Goal: Information Seeking & Learning: Learn about a topic

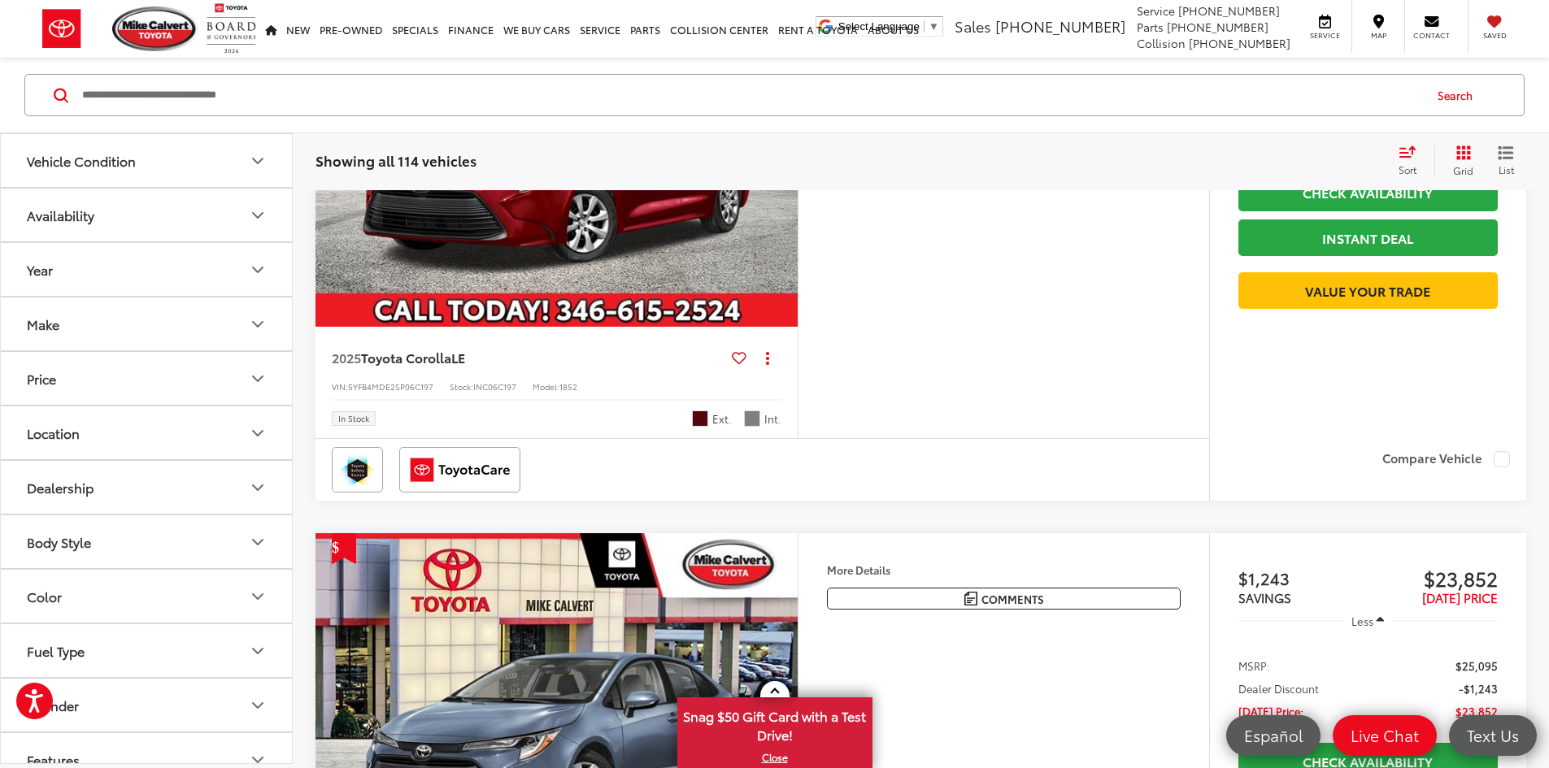
scroll to position [6149, 0]
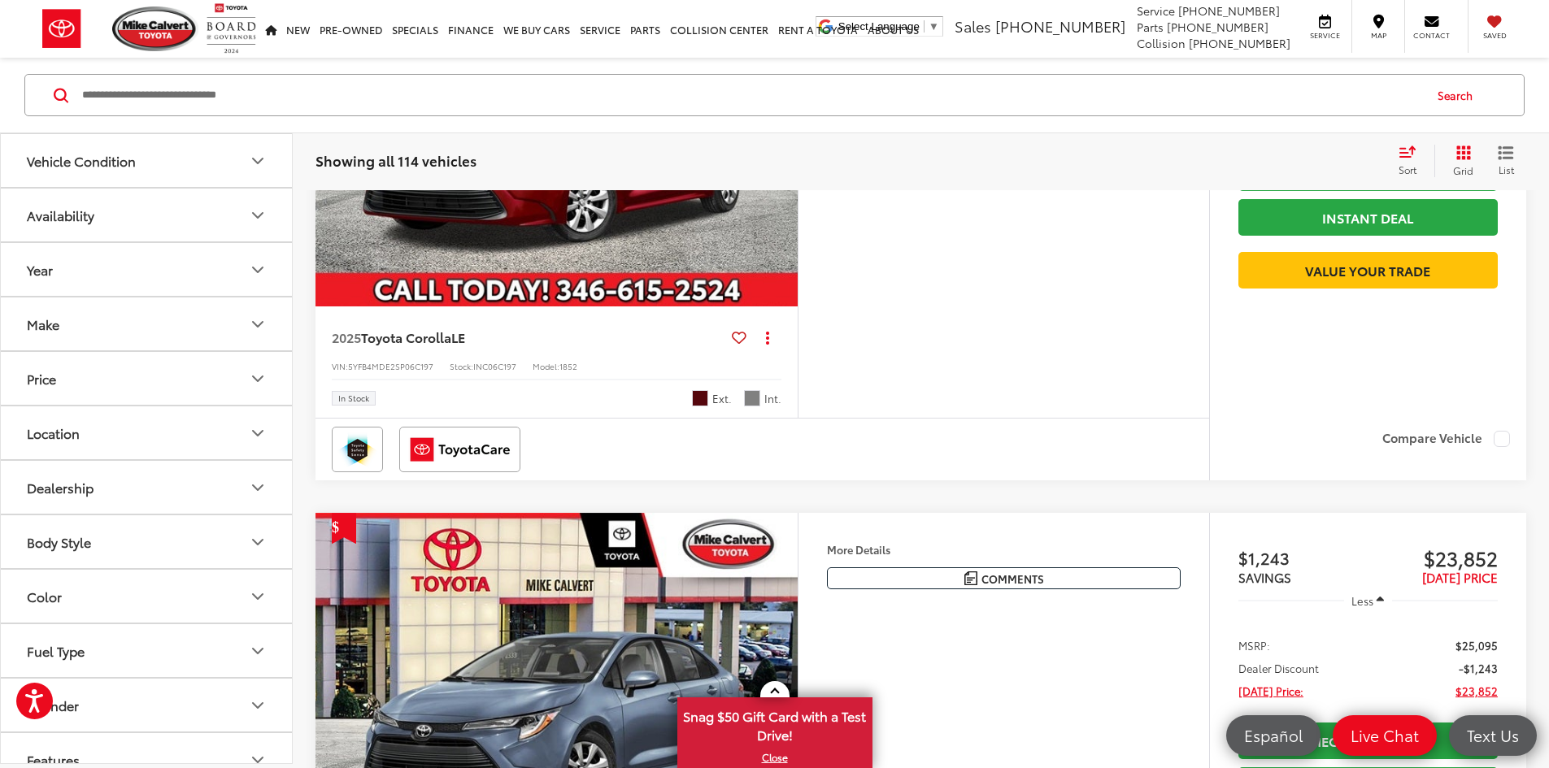
click at [258, 276] on icon "Year" at bounding box center [258, 270] width 20 height 20
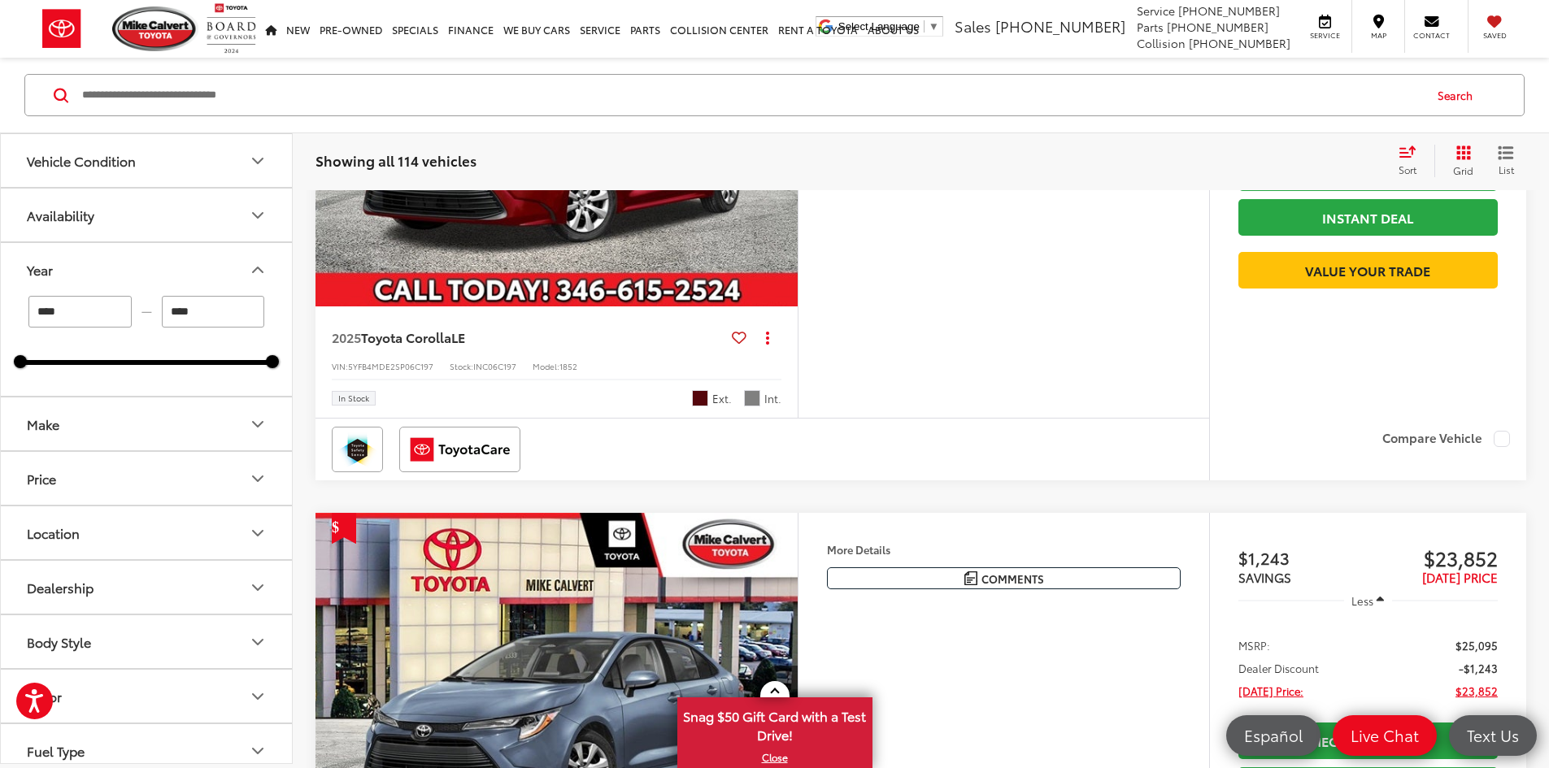
click at [89, 323] on input "****" at bounding box center [79, 312] width 103 height 32
type input "*"
type input "****"
click at [216, 304] on input "****" at bounding box center [213, 312] width 103 height 32
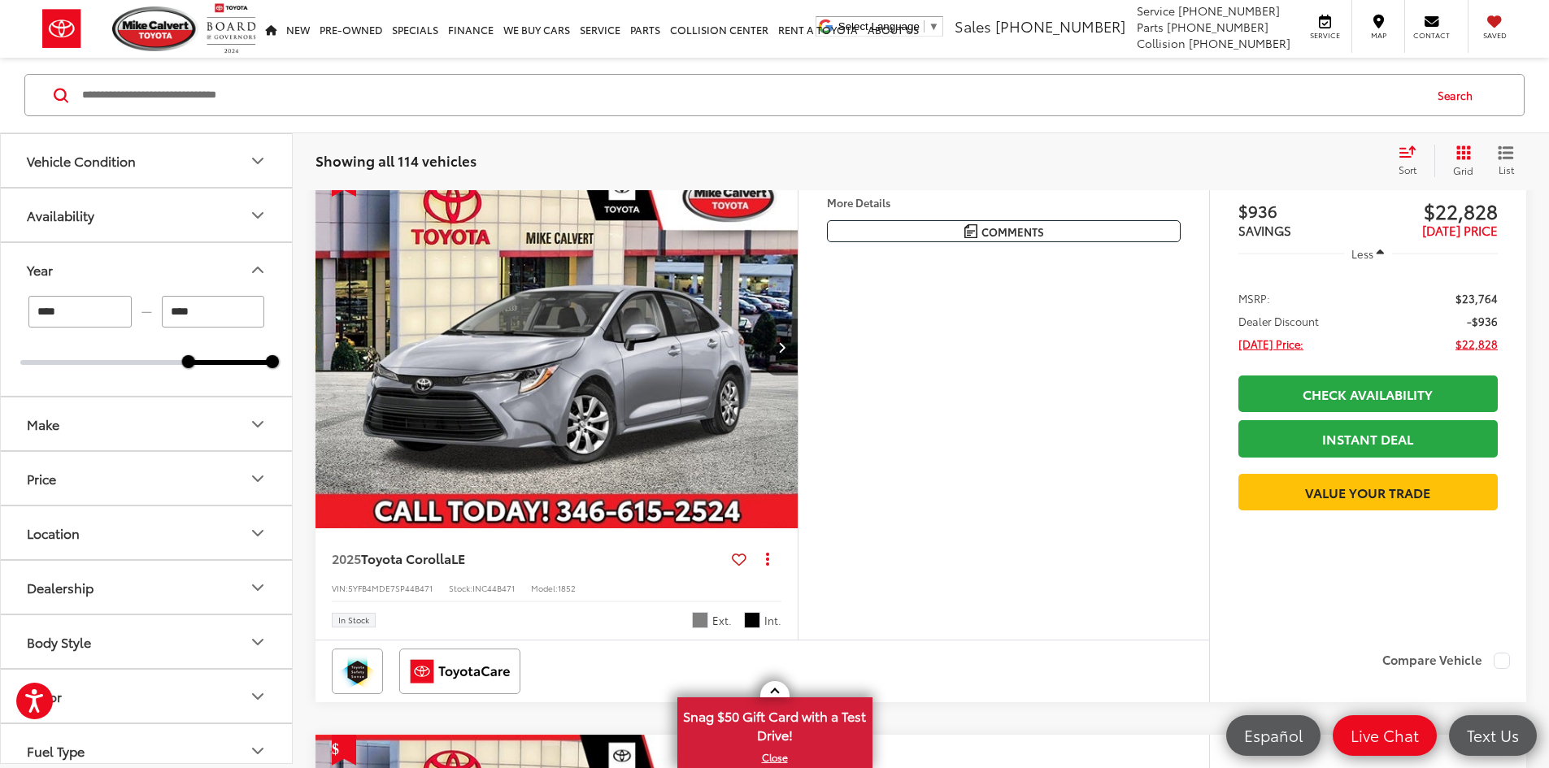
scroll to position [211, 0]
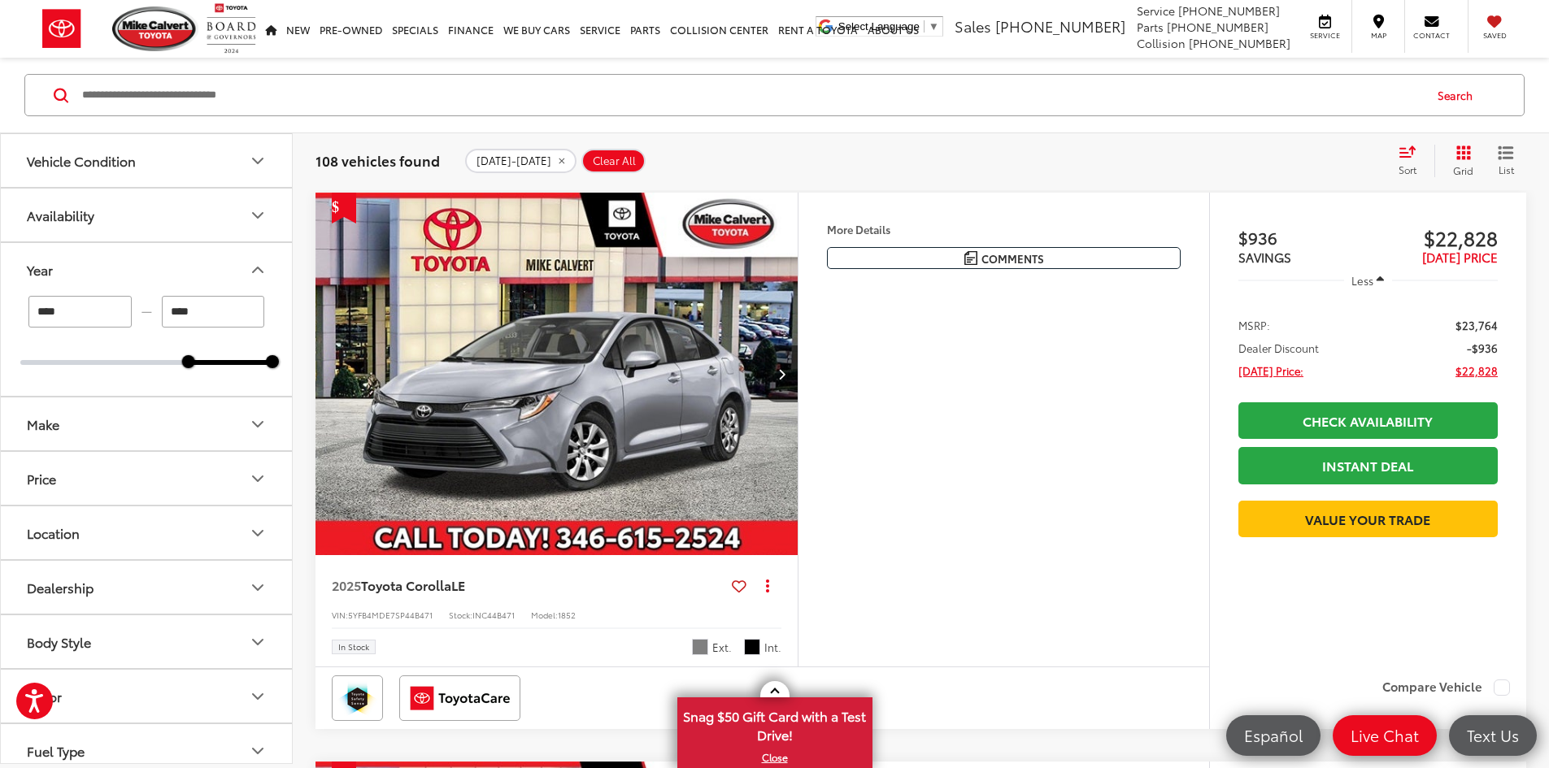
click at [255, 431] on icon "Make" at bounding box center [258, 425] width 20 height 20
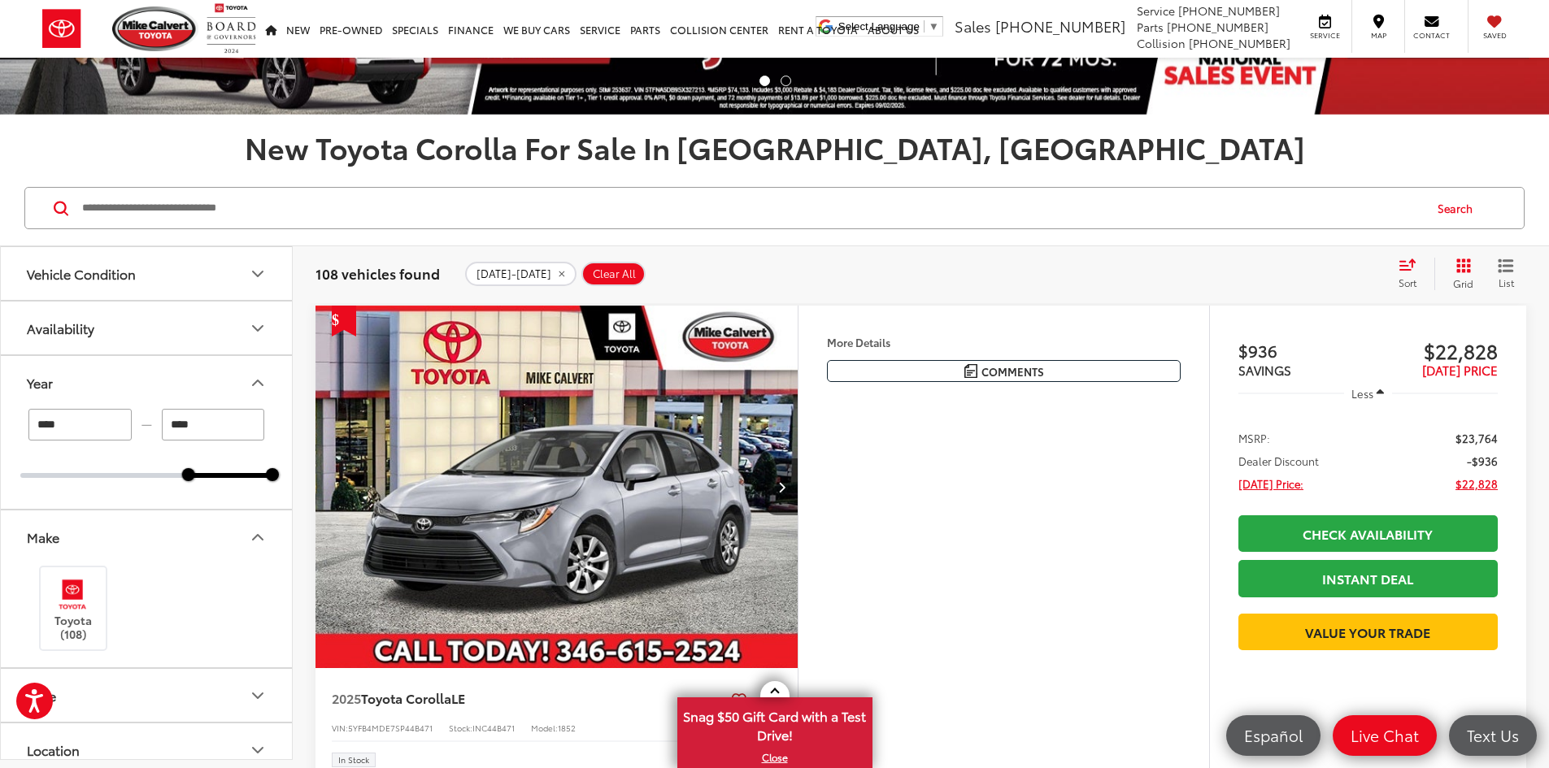
scroll to position [94, 0]
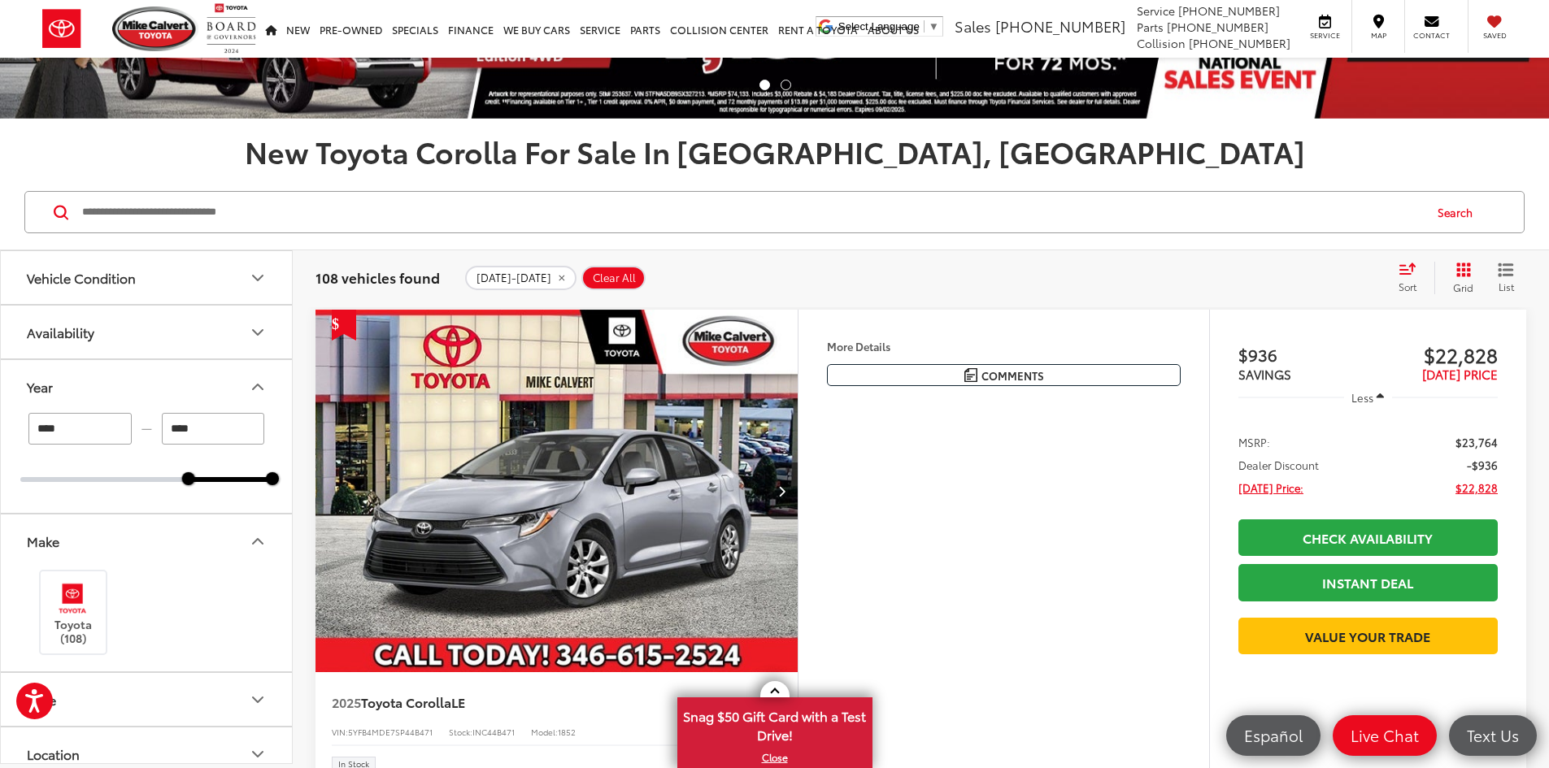
click at [261, 329] on icon "Availability" at bounding box center [258, 333] width 20 height 20
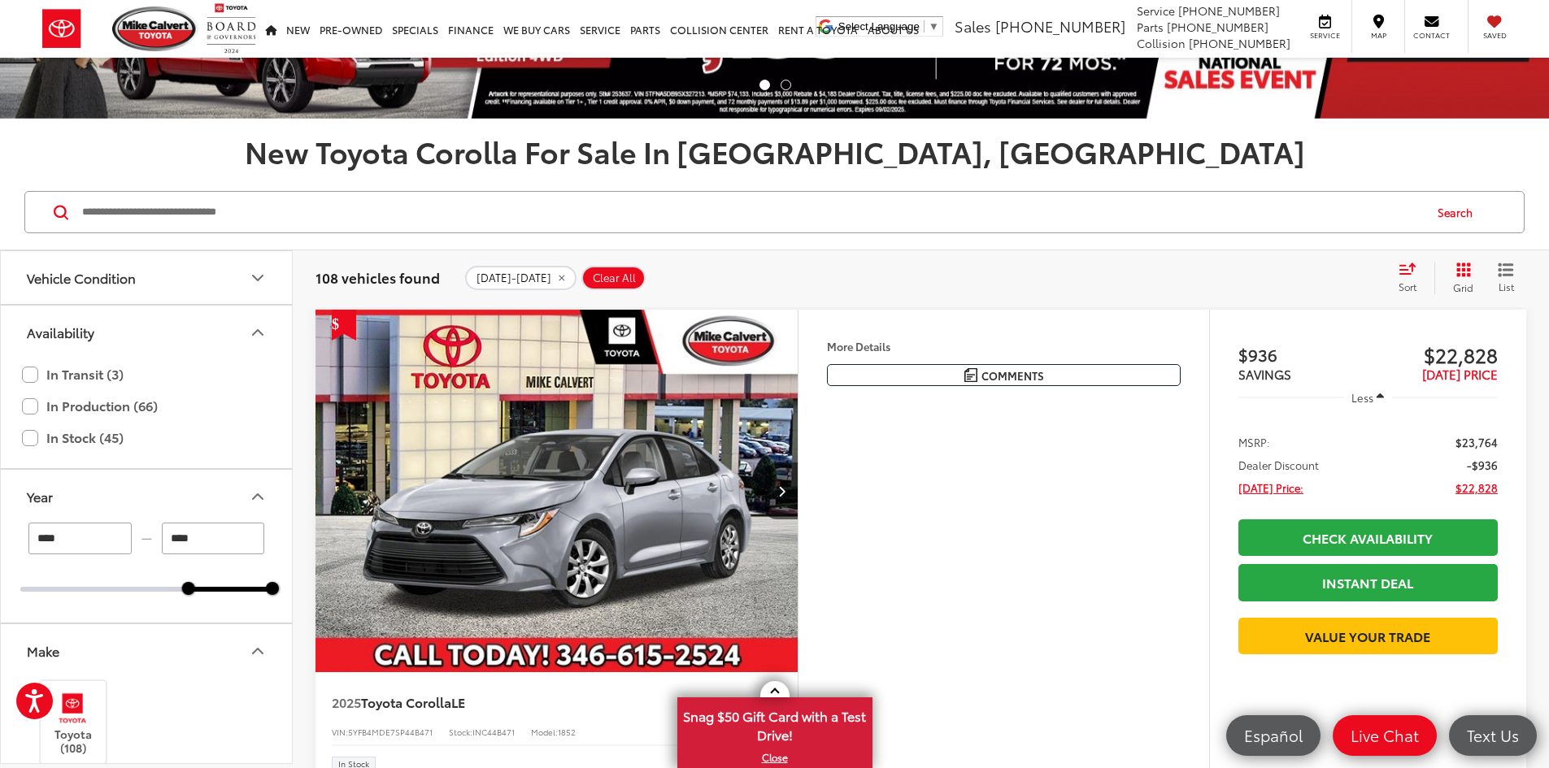
click at [261, 329] on icon "Availability" at bounding box center [258, 333] width 20 height 20
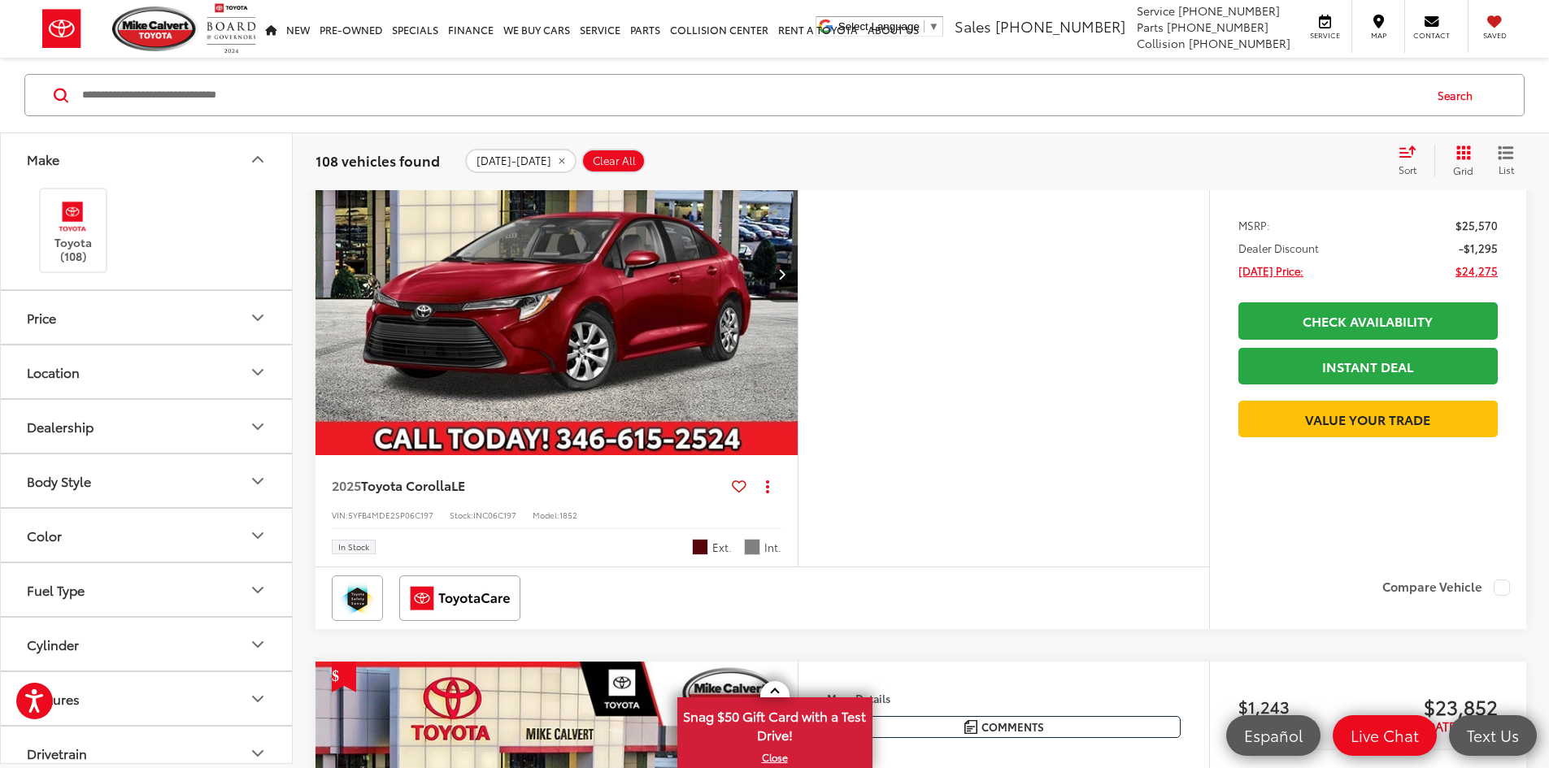
scroll to position [4944, 0]
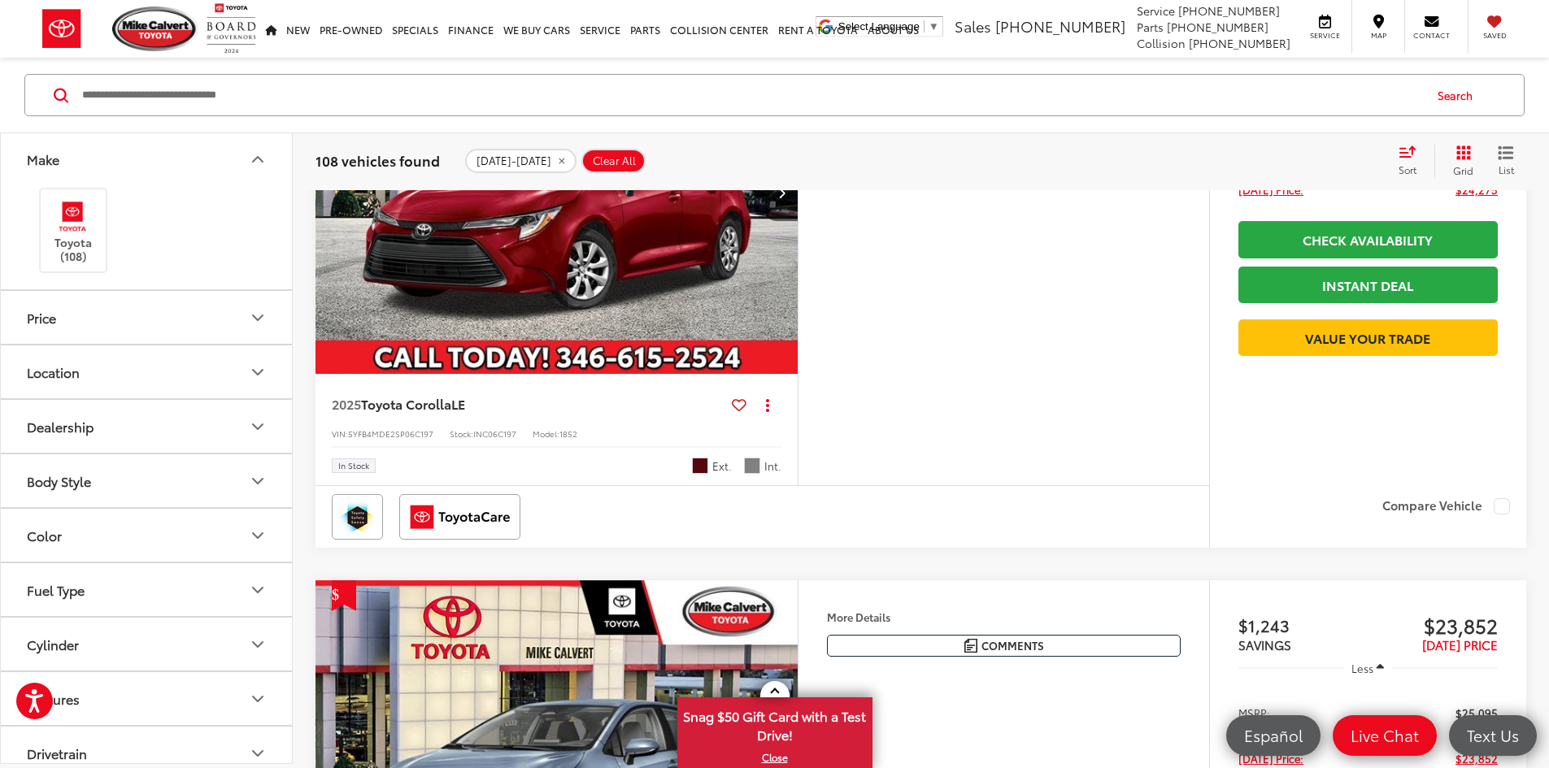
drag, startPoint x: 664, startPoint y: 292, endPoint x: 588, endPoint y: 241, distance: 91.3
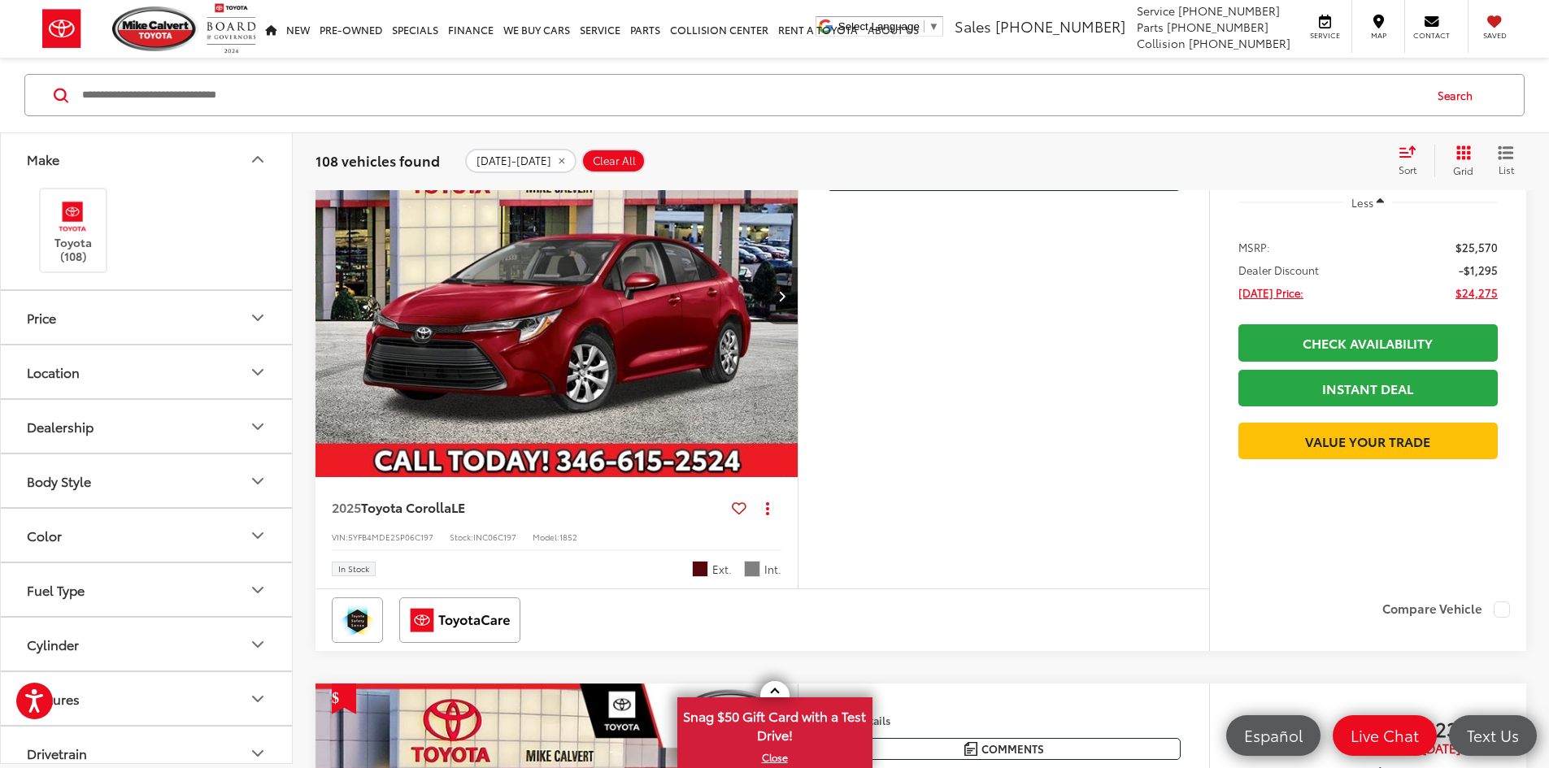
scroll to position [4832, 0]
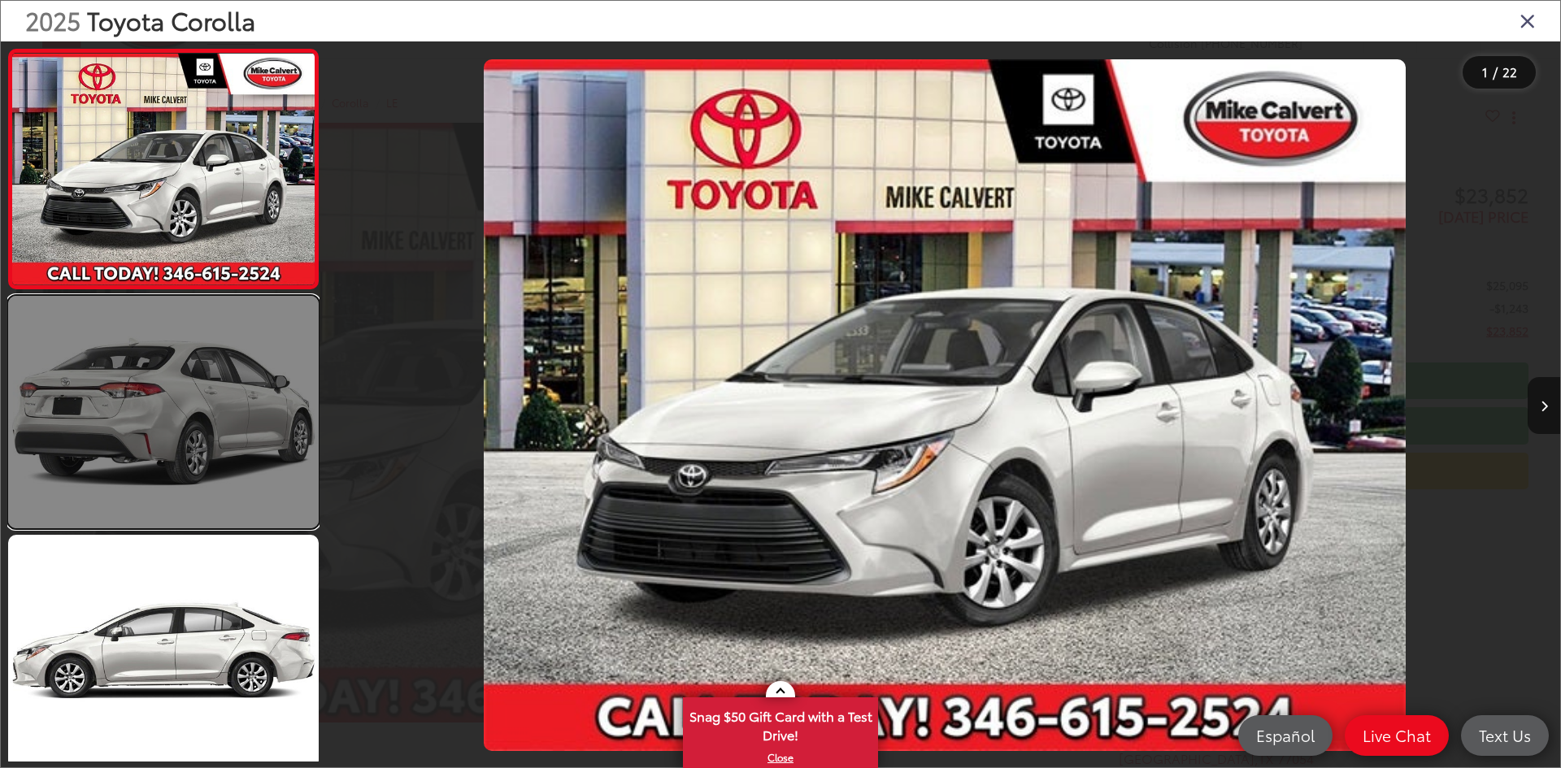
click at [280, 361] on link at bounding box center [163, 412] width 311 height 233
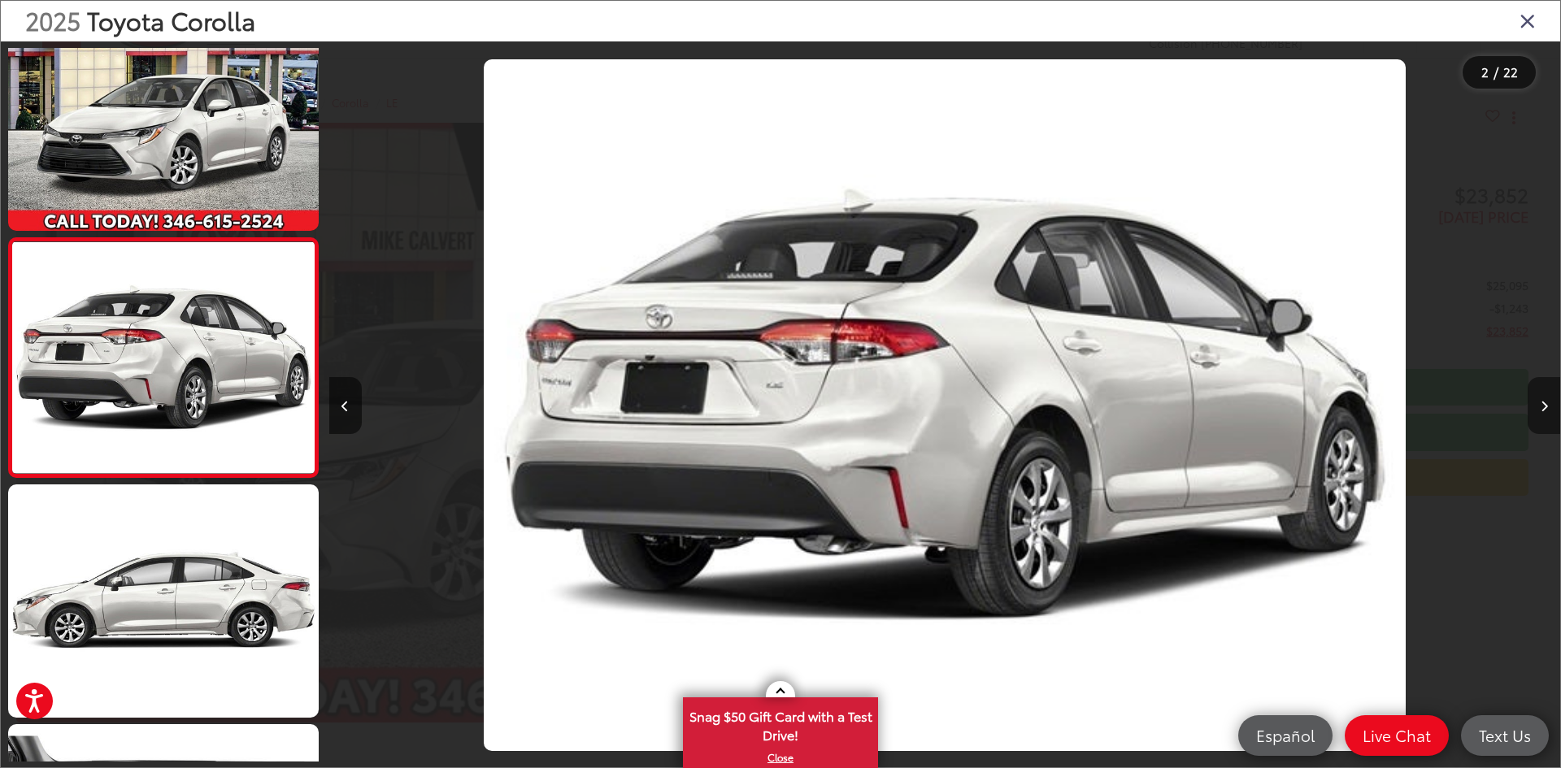
click at [1548, 404] on button "Next image" at bounding box center [1544, 405] width 33 height 57
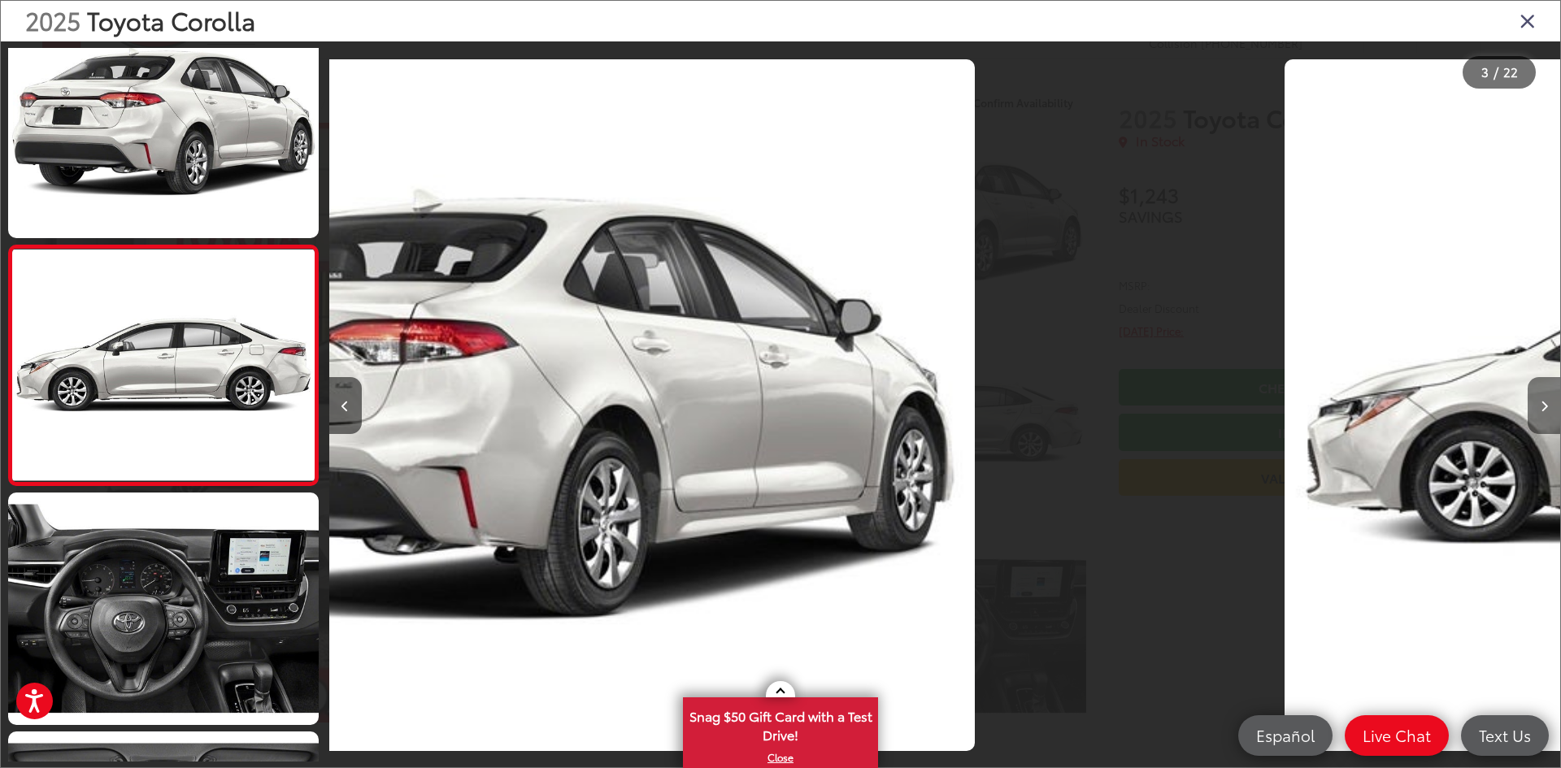
scroll to position [289, 0]
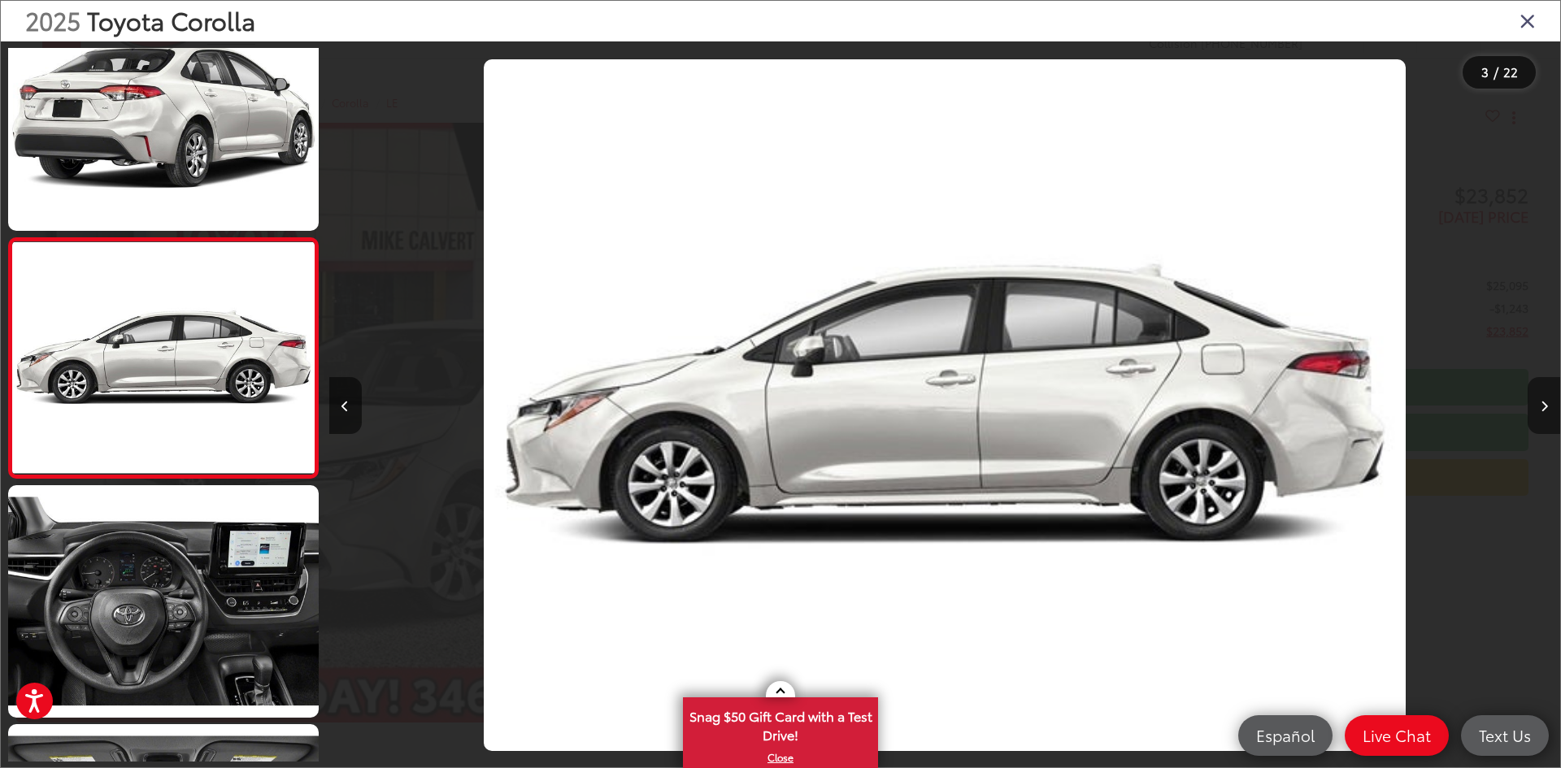
click at [1548, 404] on button "Next image" at bounding box center [1544, 405] width 33 height 57
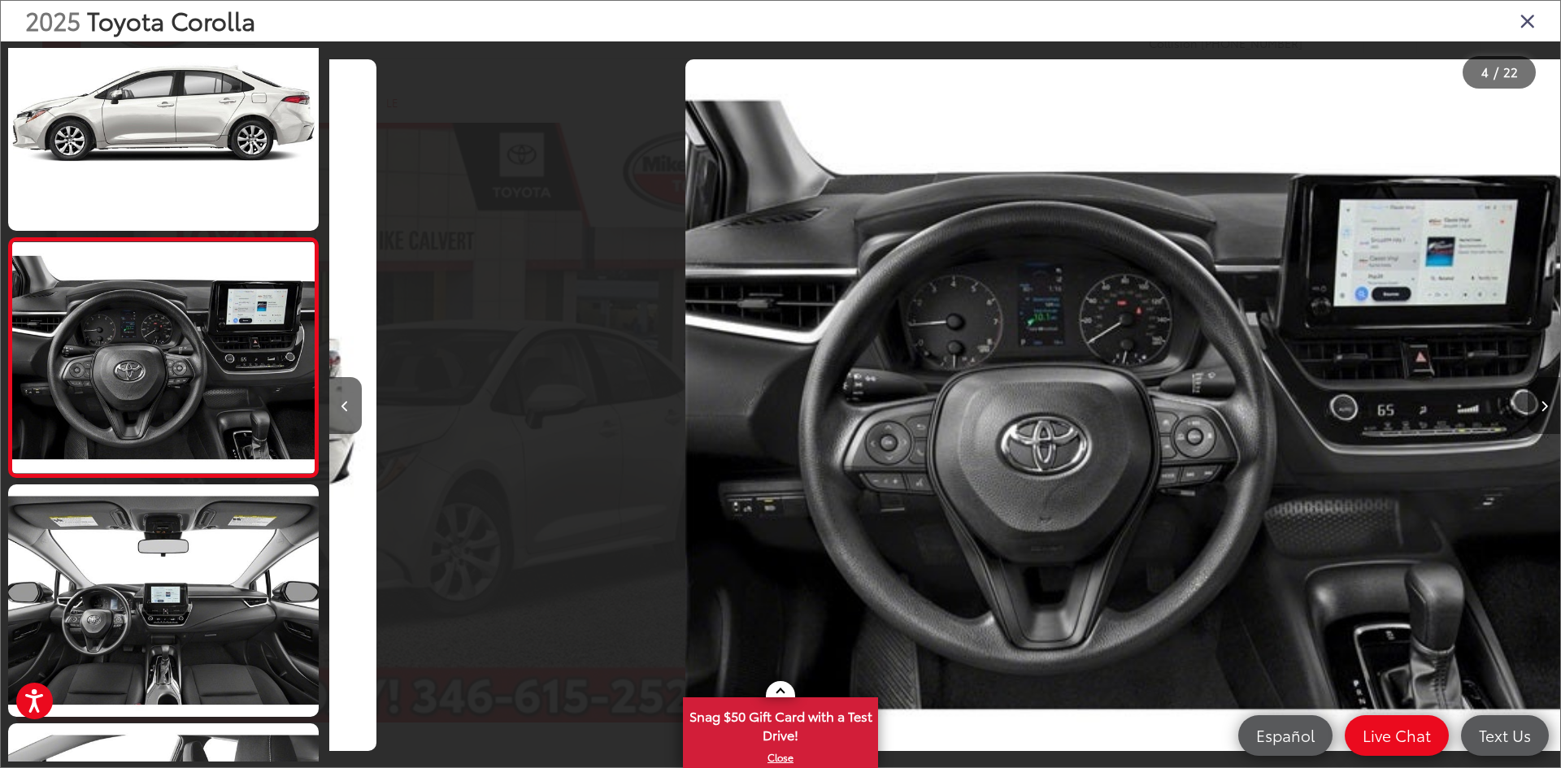
scroll to position [0, 3694]
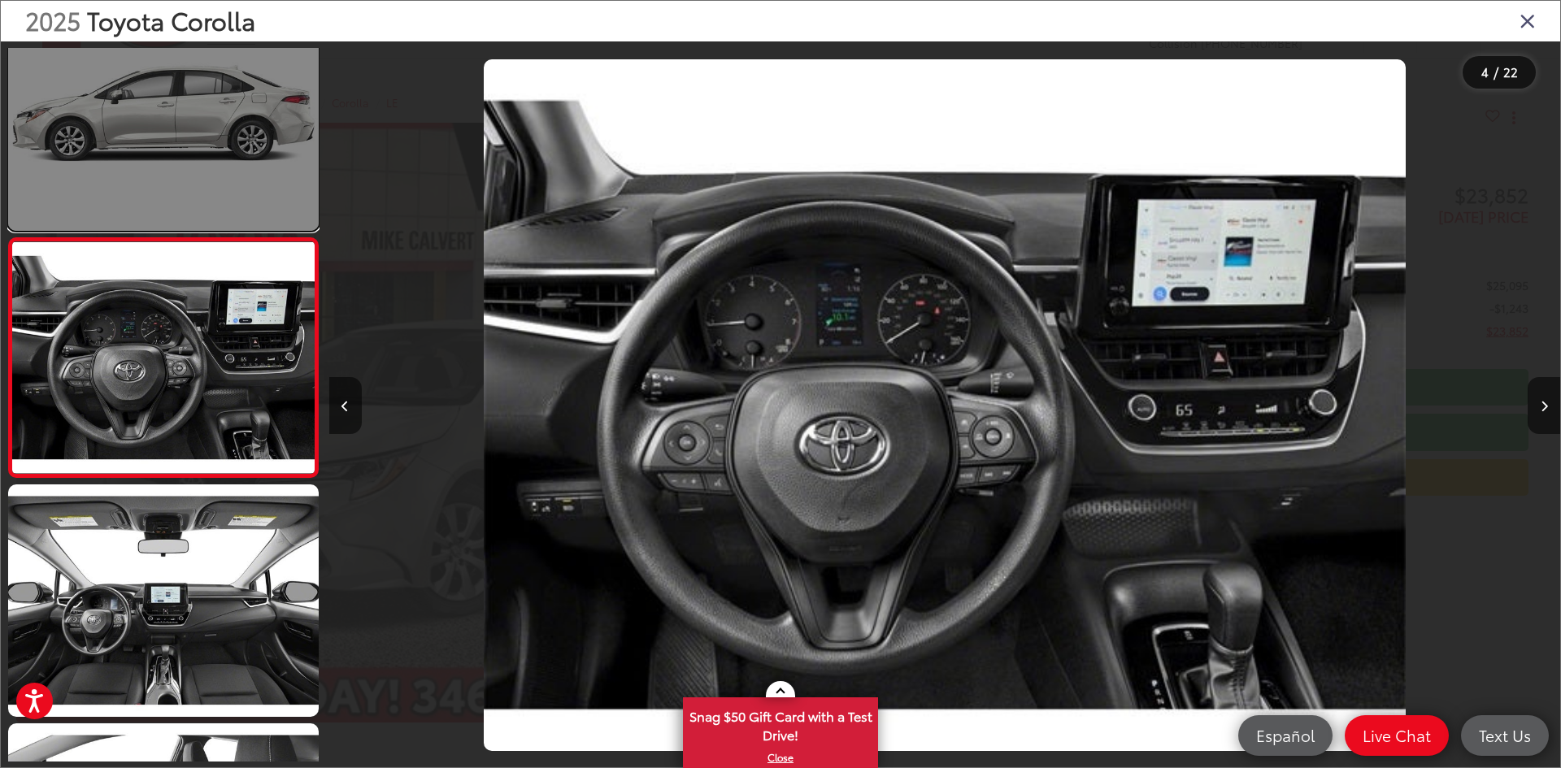
click at [243, 149] on link at bounding box center [163, 114] width 311 height 233
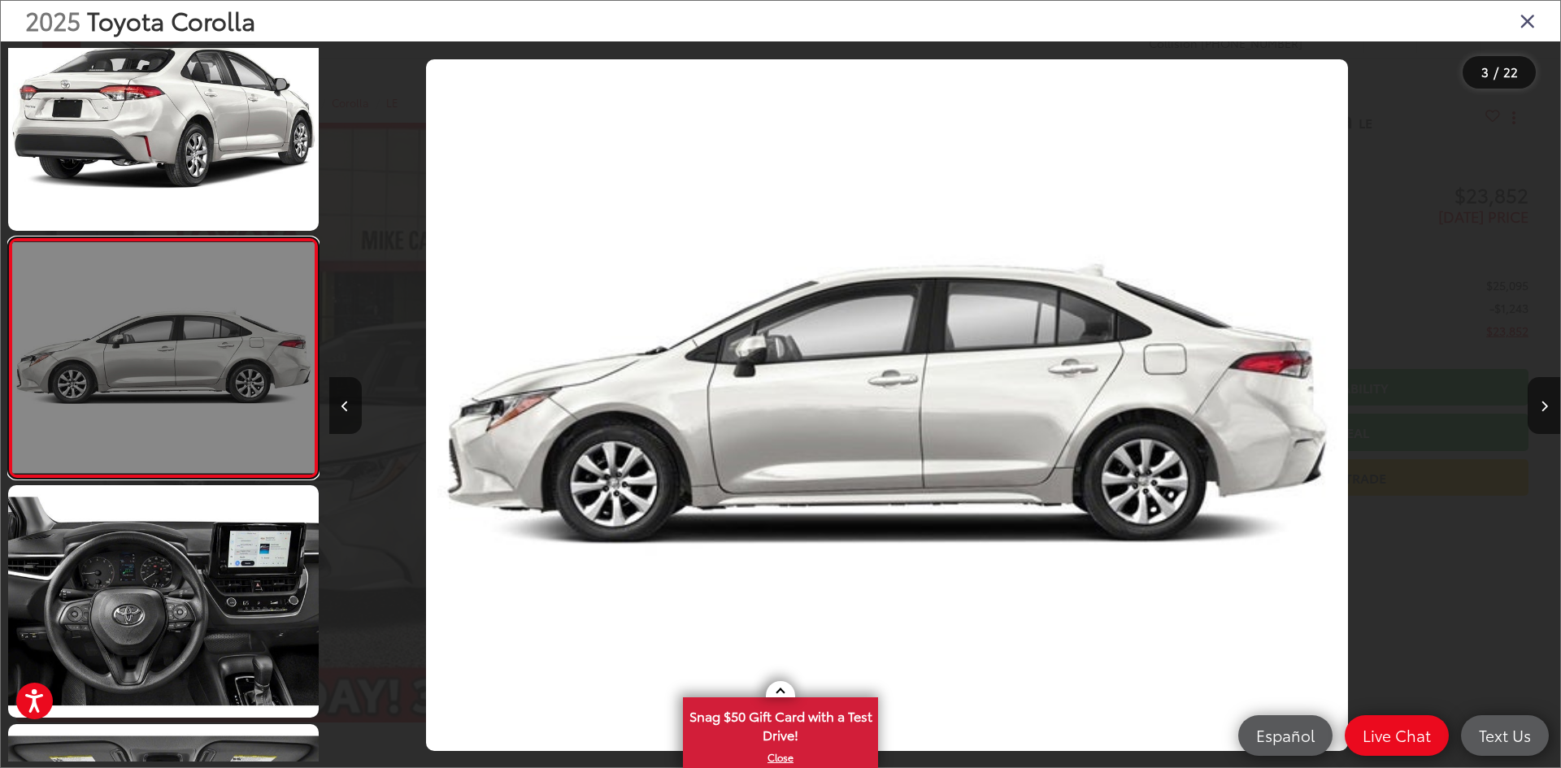
scroll to position [0, 2463]
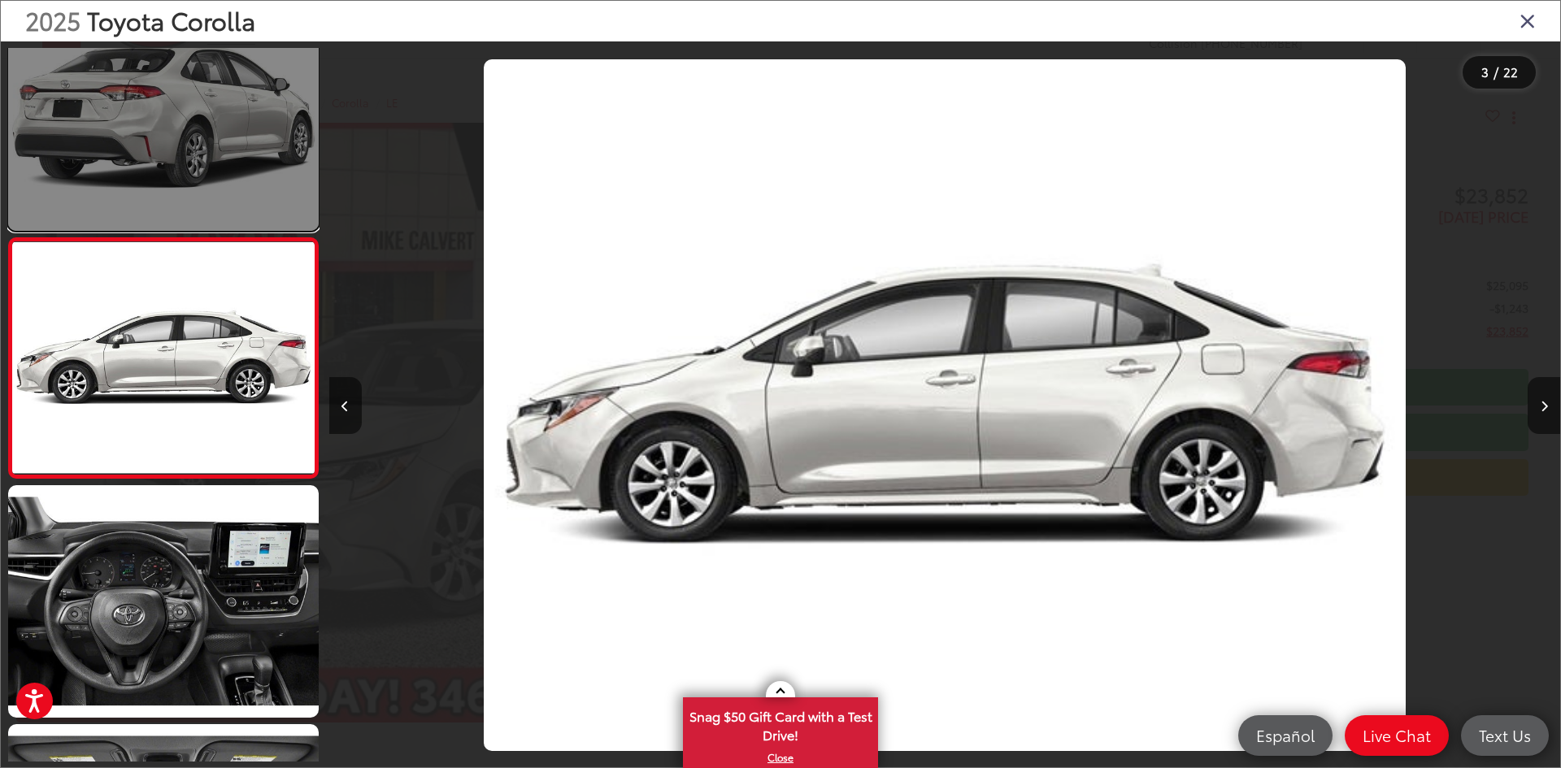
click at [217, 147] on link at bounding box center [163, 114] width 311 height 233
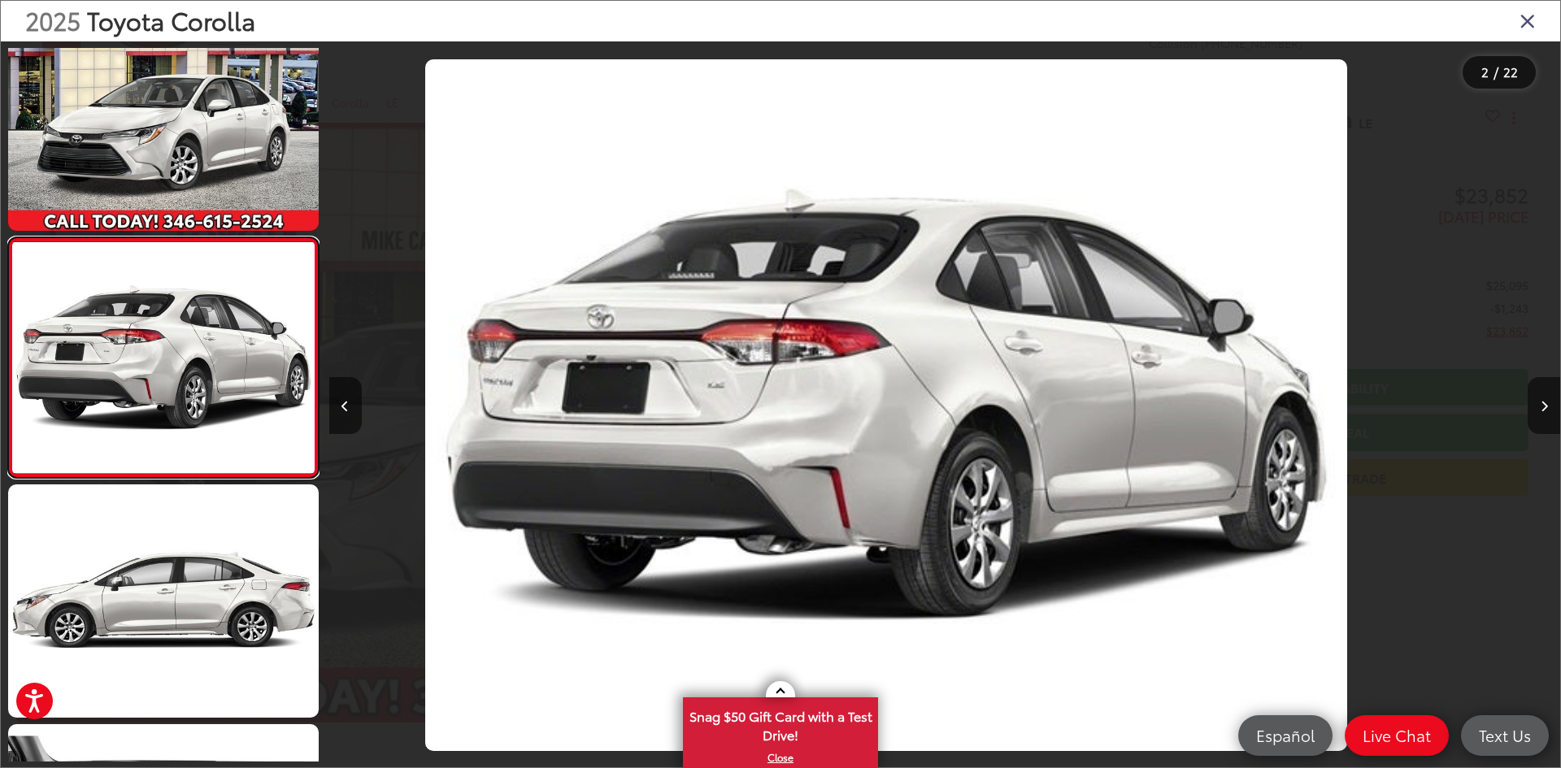
scroll to position [0, 1231]
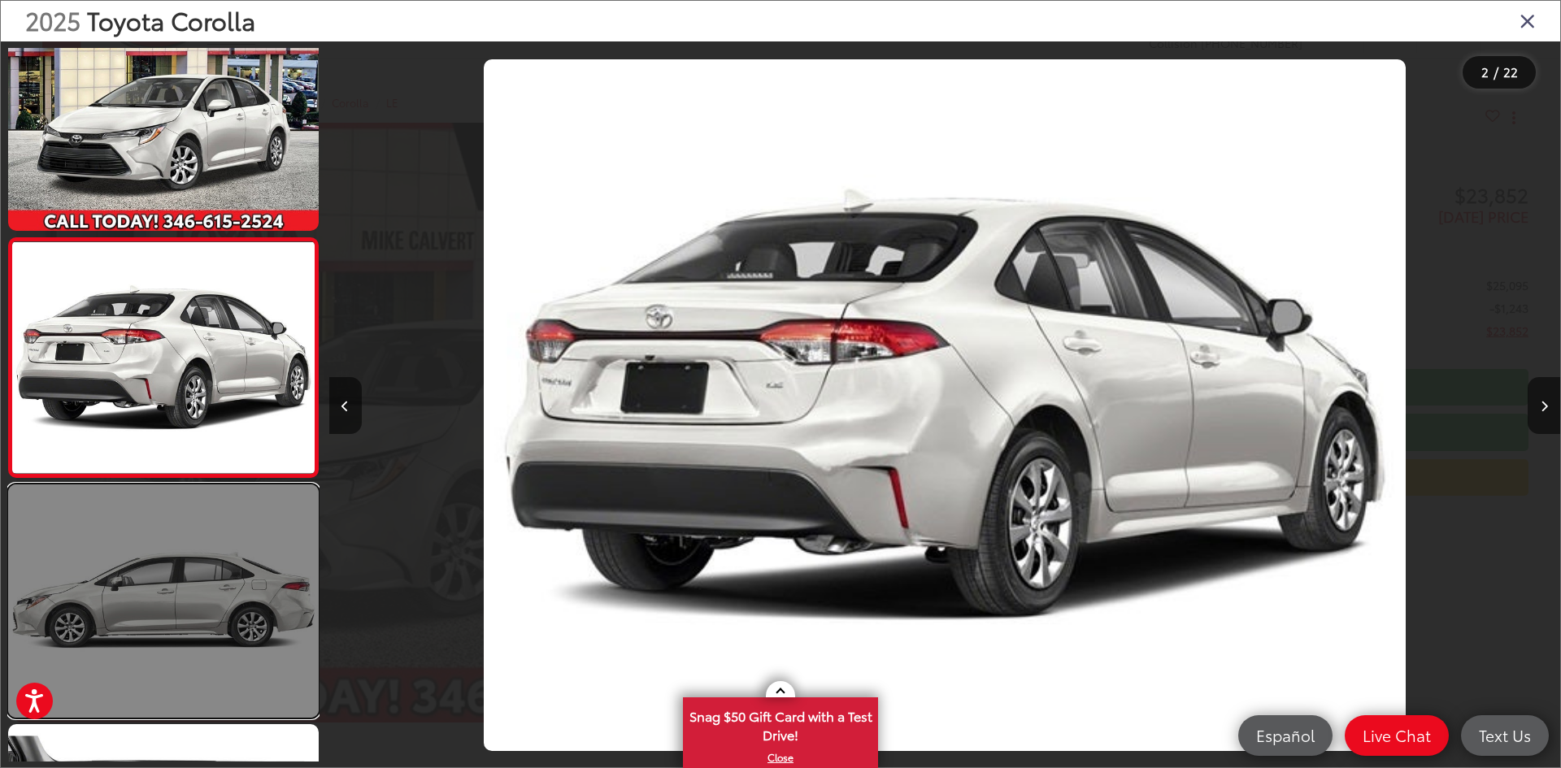
click at [246, 542] on link at bounding box center [163, 601] width 311 height 233
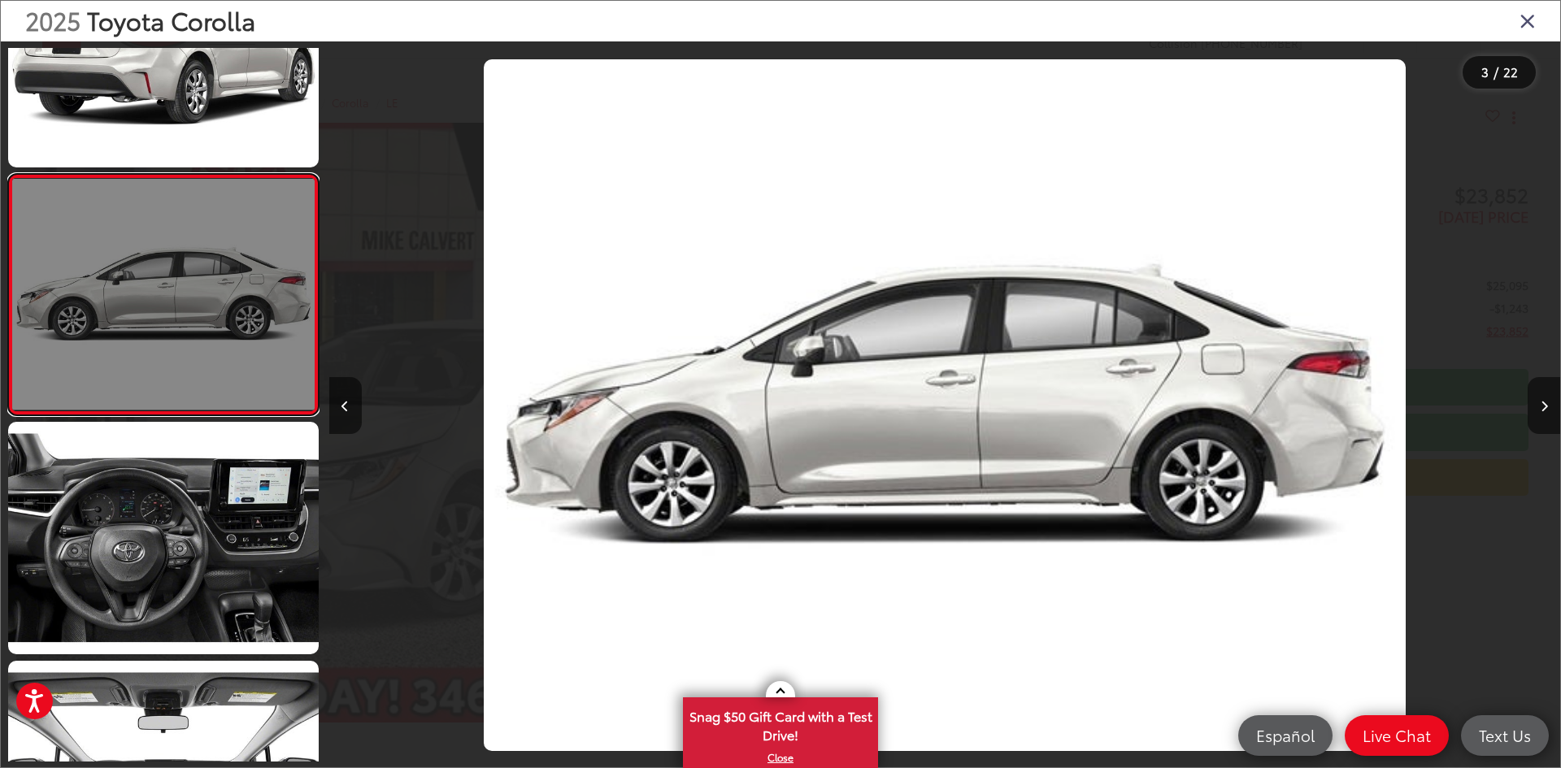
scroll to position [355, 0]
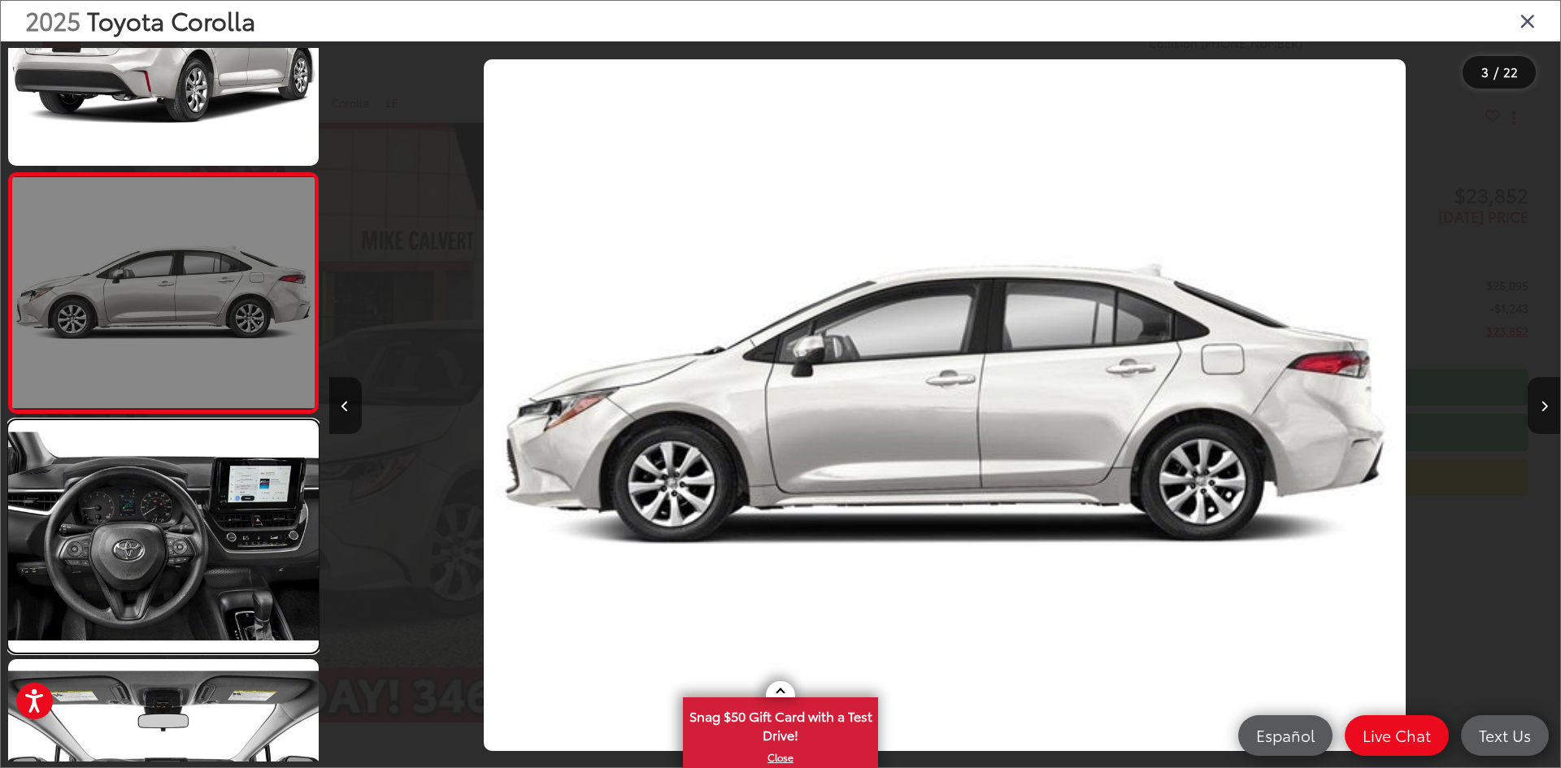
click at [246, 542] on link at bounding box center [163, 536] width 311 height 233
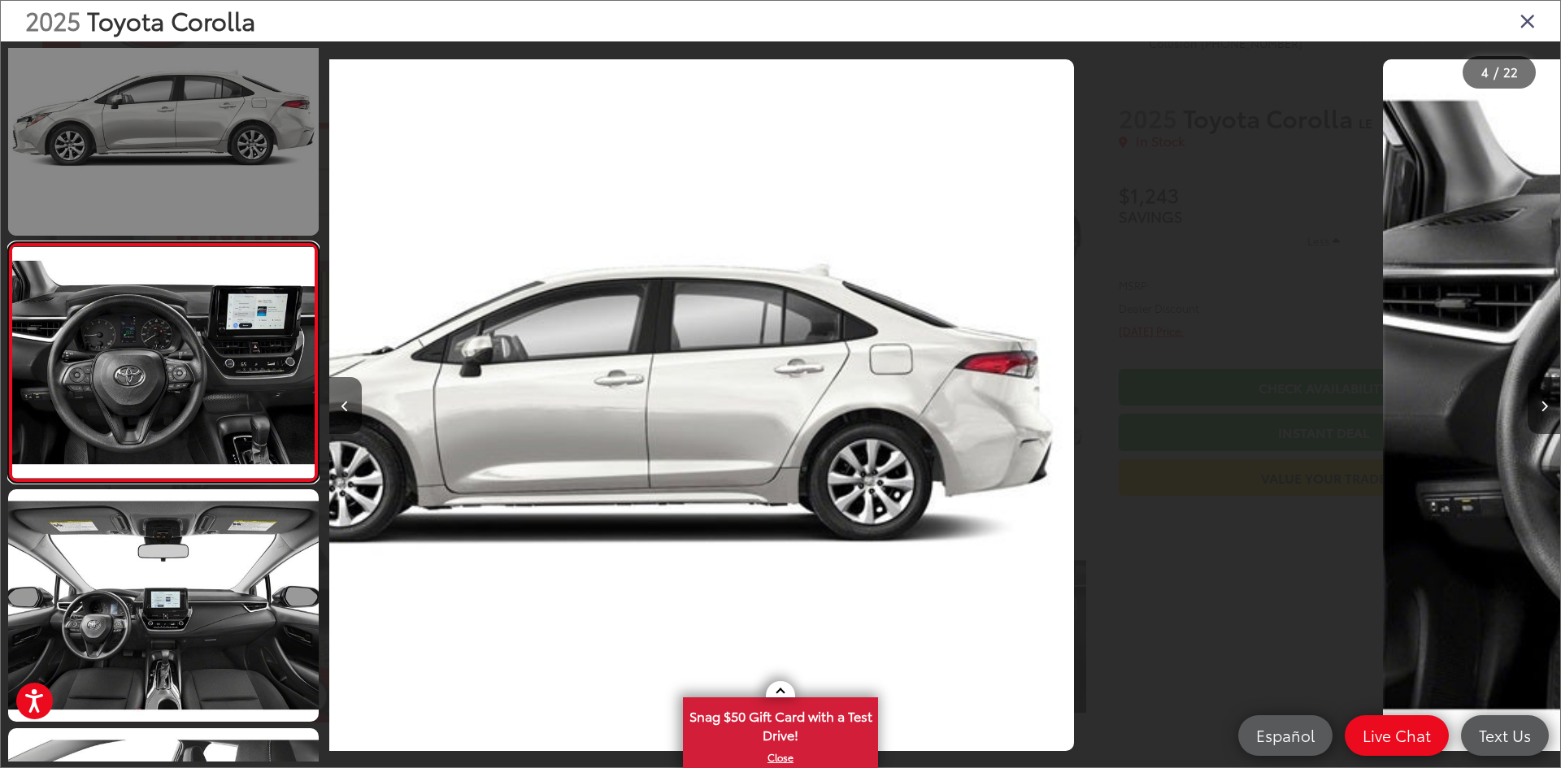
scroll to position [0, 0]
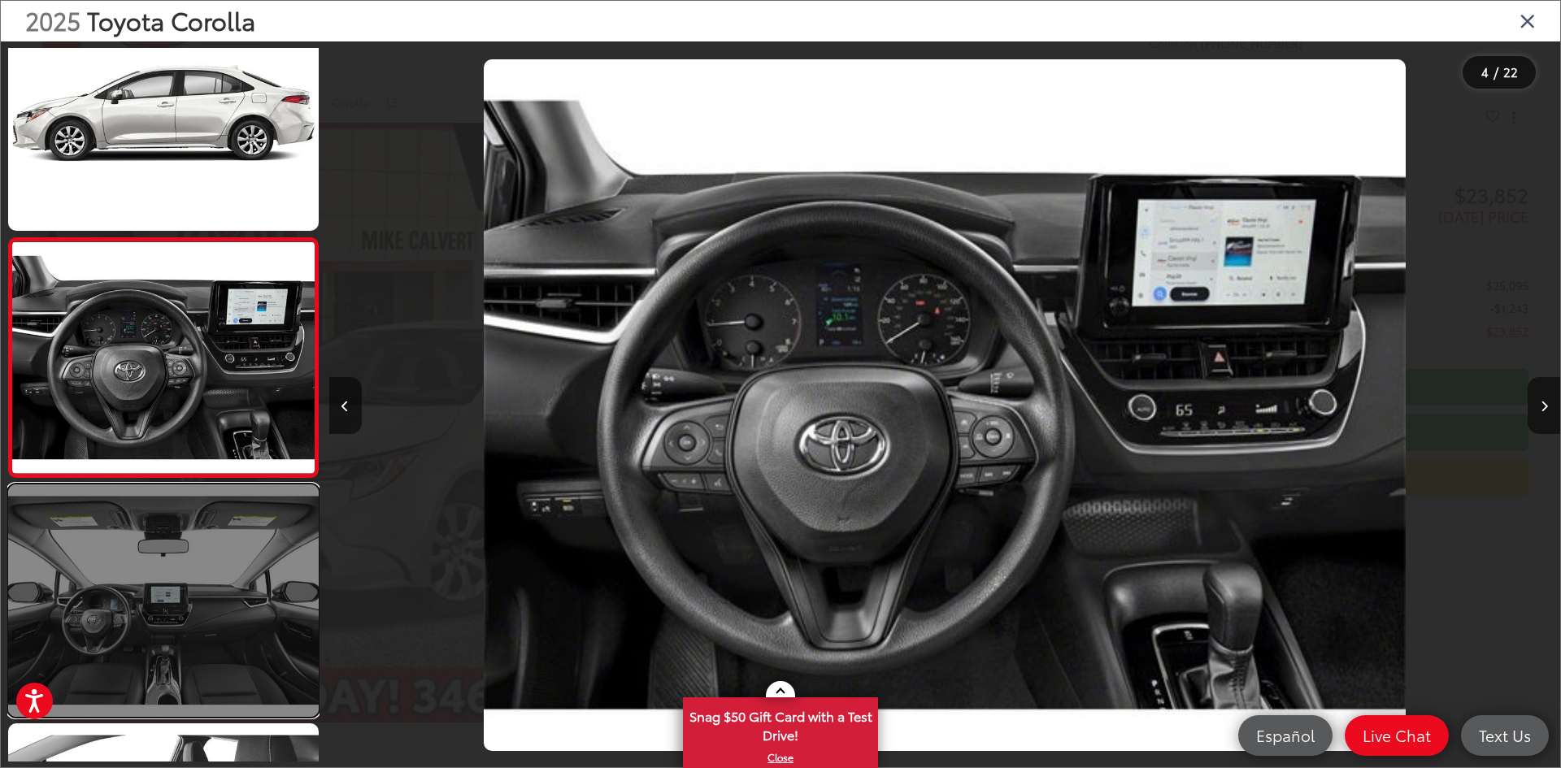
click at [193, 568] on link at bounding box center [163, 601] width 311 height 233
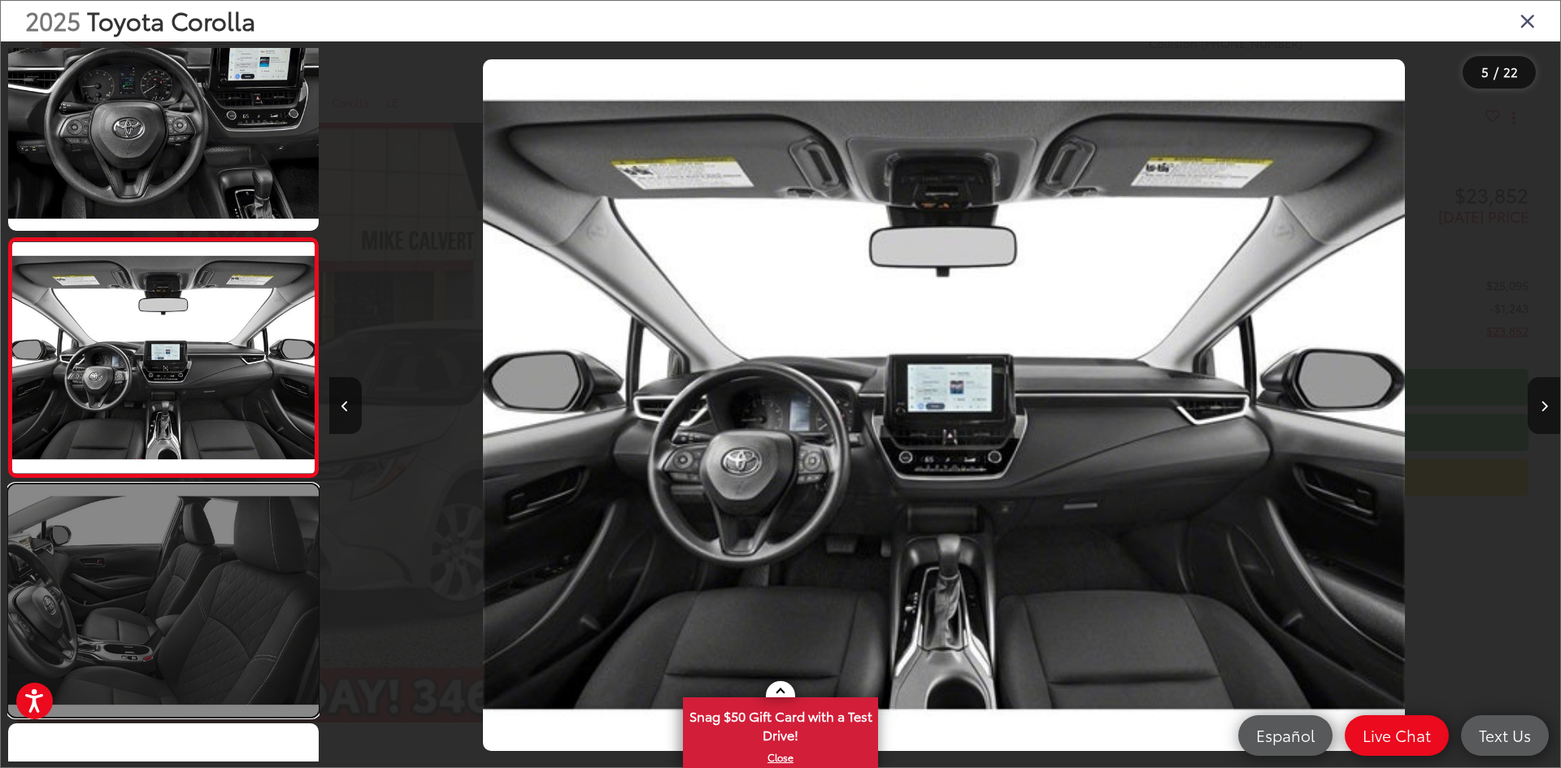
click at [211, 586] on link at bounding box center [163, 601] width 311 height 233
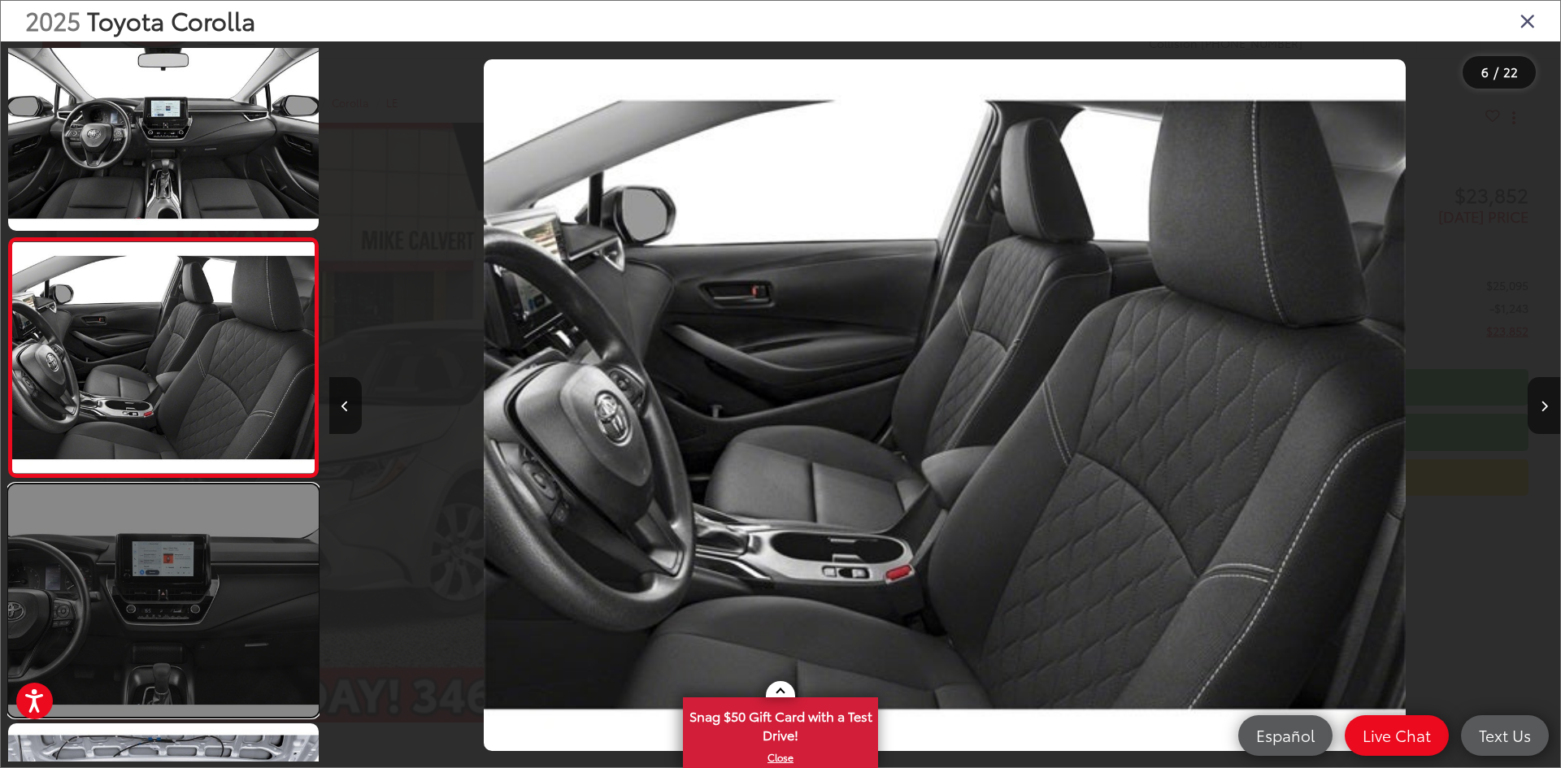
click at [214, 635] on link at bounding box center [163, 601] width 311 height 233
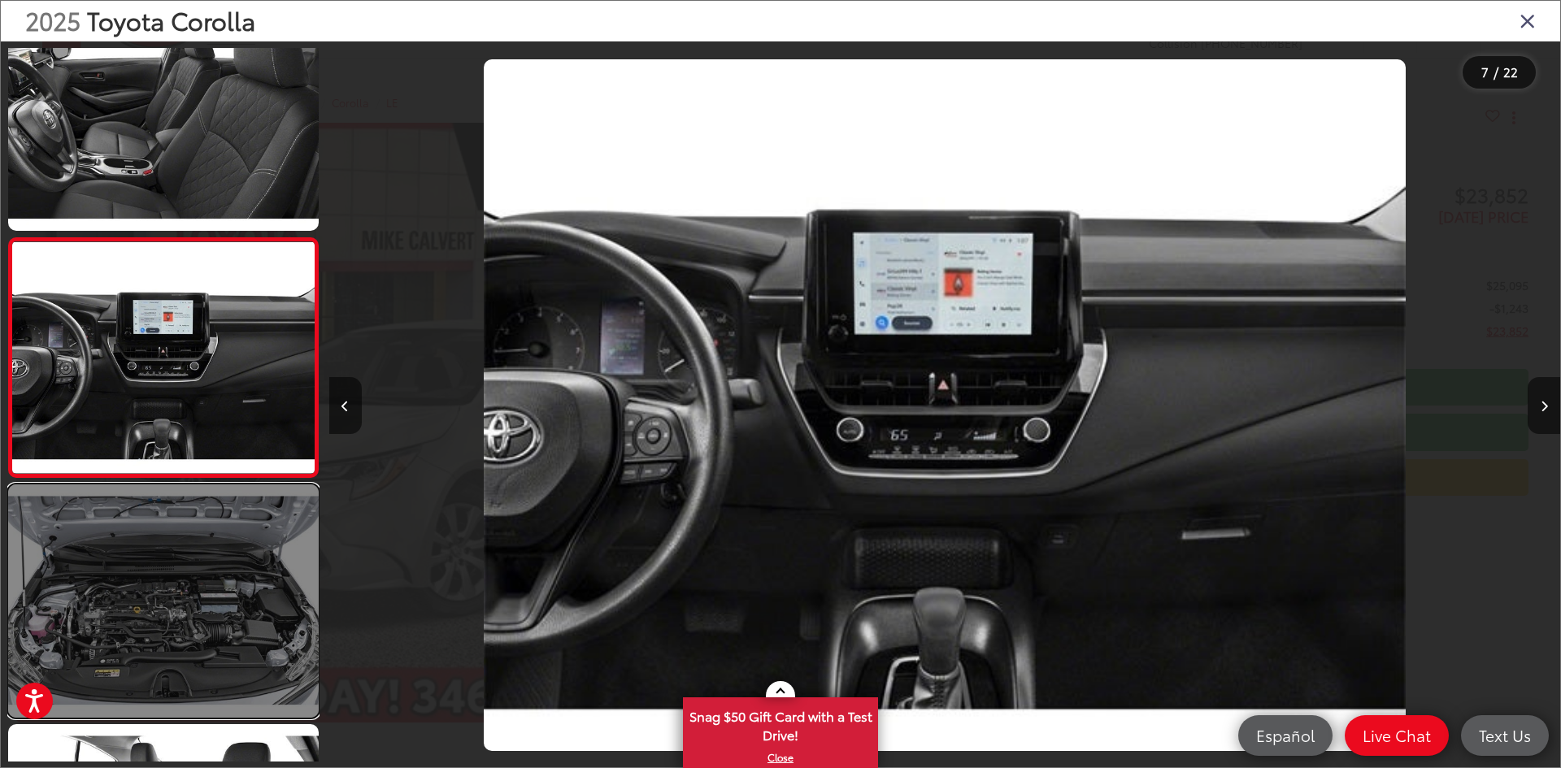
click at [242, 594] on link at bounding box center [163, 601] width 311 height 233
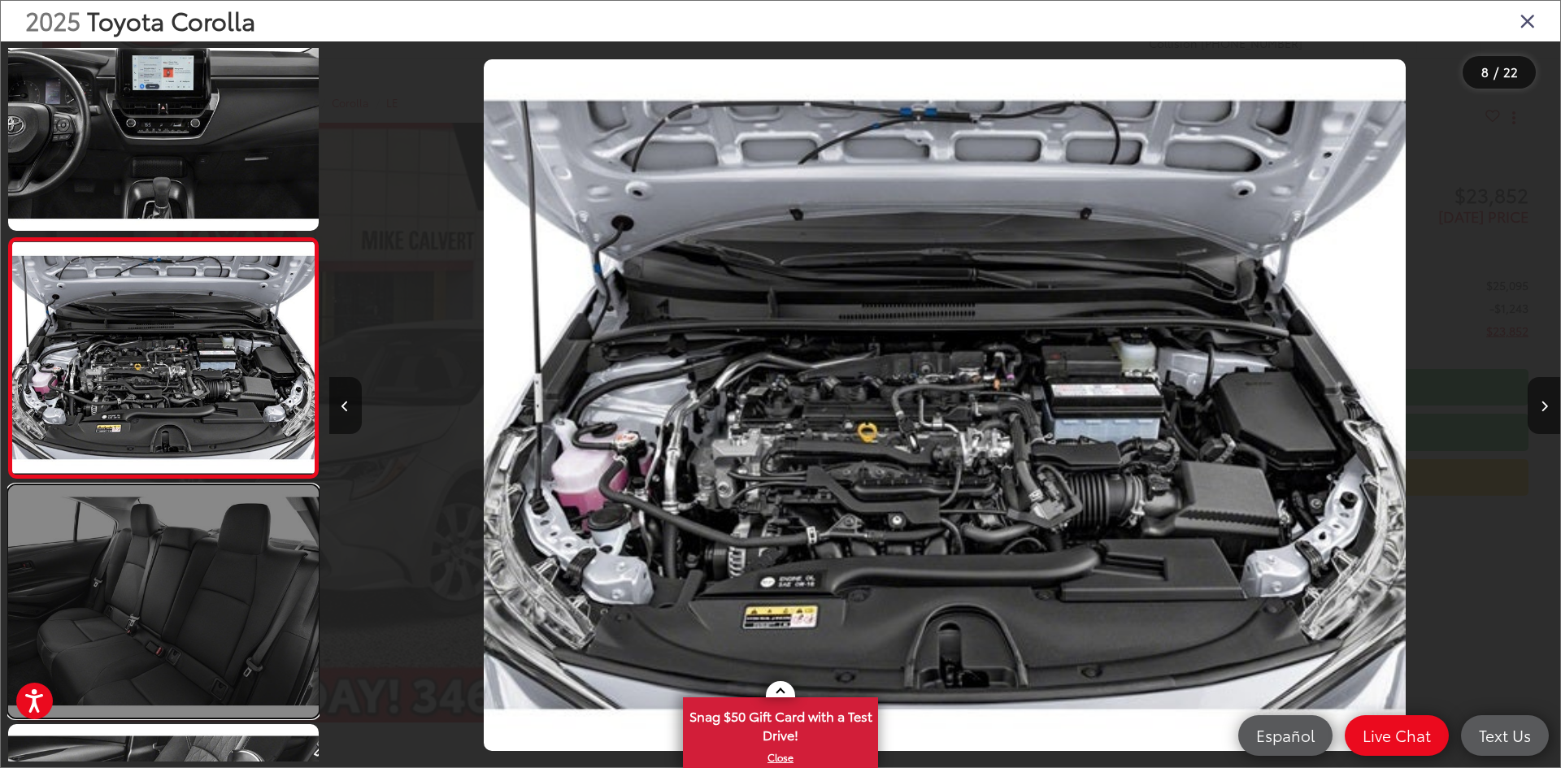
click at [248, 617] on link at bounding box center [163, 601] width 311 height 233
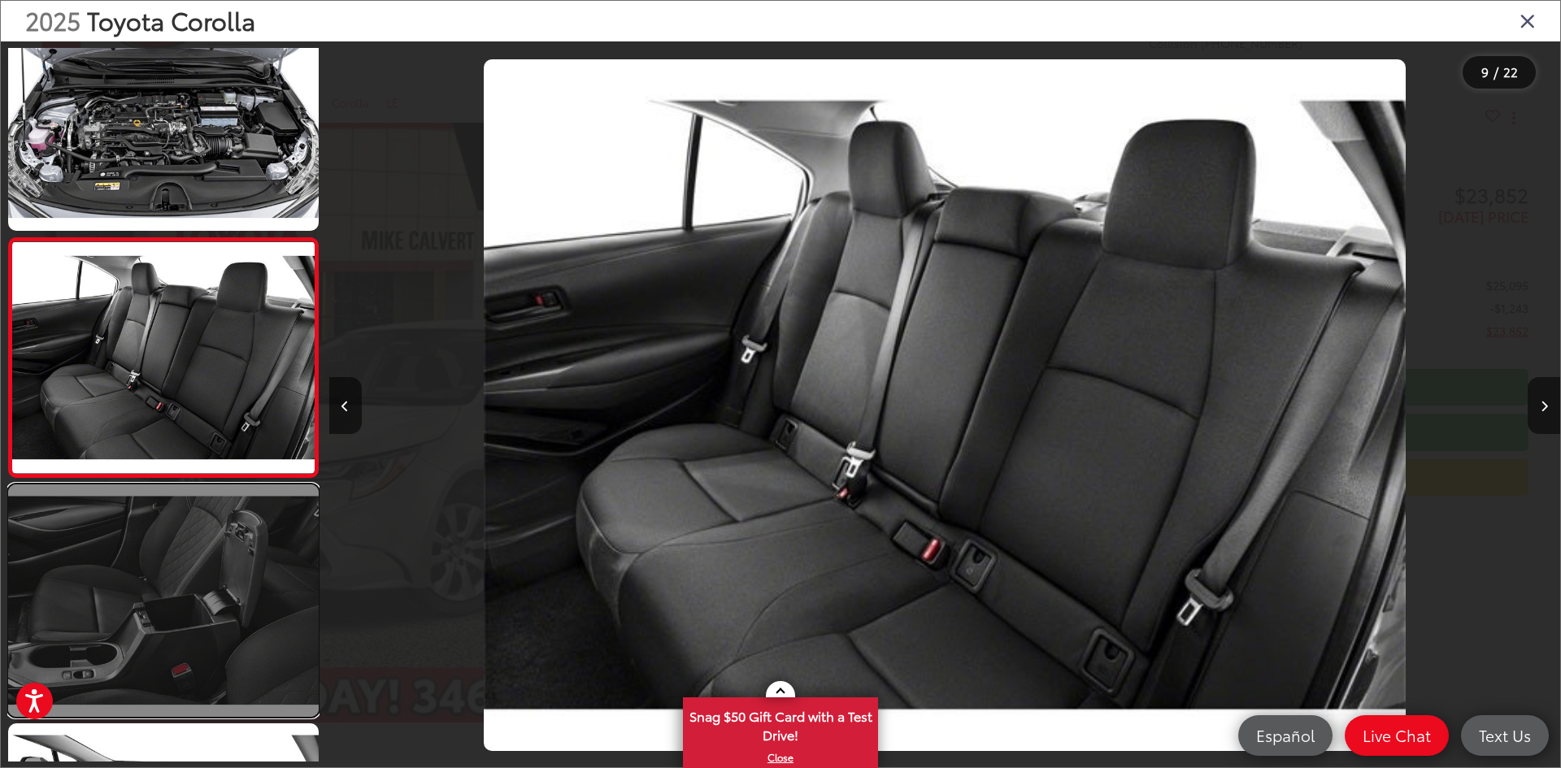
click at [253, 649] on link at bounding box center [163, 601] width 311 height 233
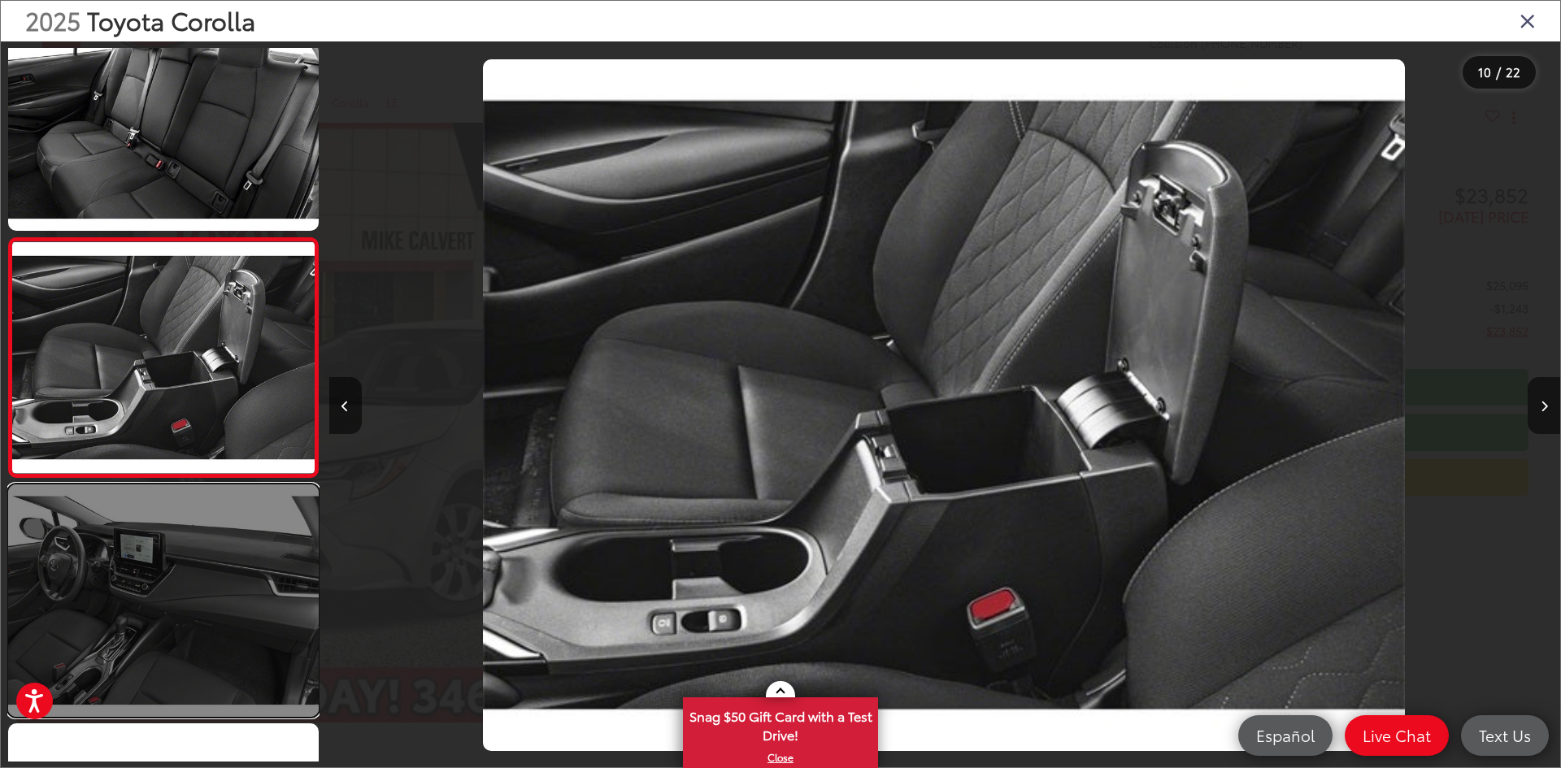
click at [243, 572] on link at bounding box center [163, 601] width 311 height 233
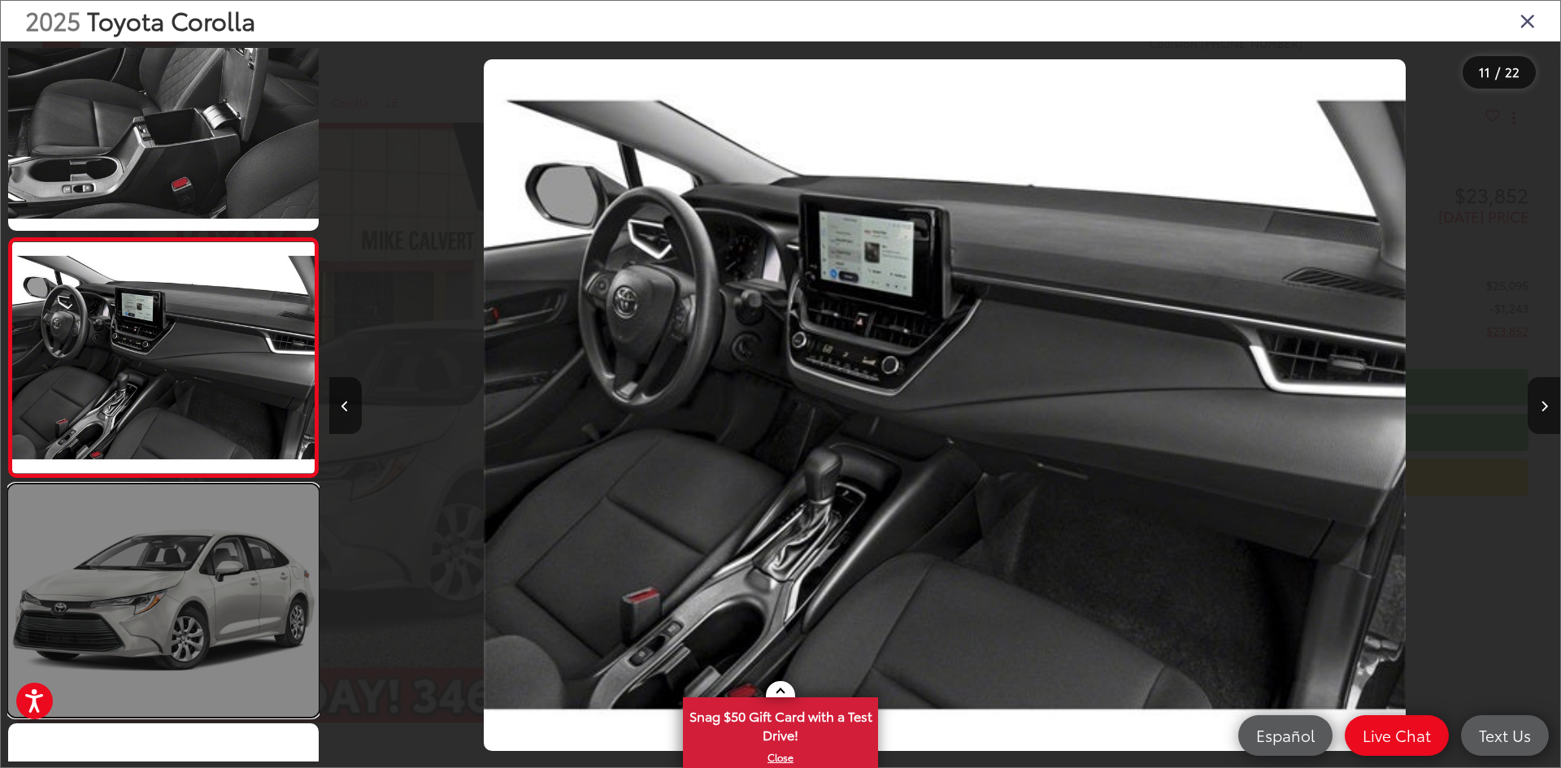
click at [243, 572] on link at bounding box center [163, 601] width 311 height 233
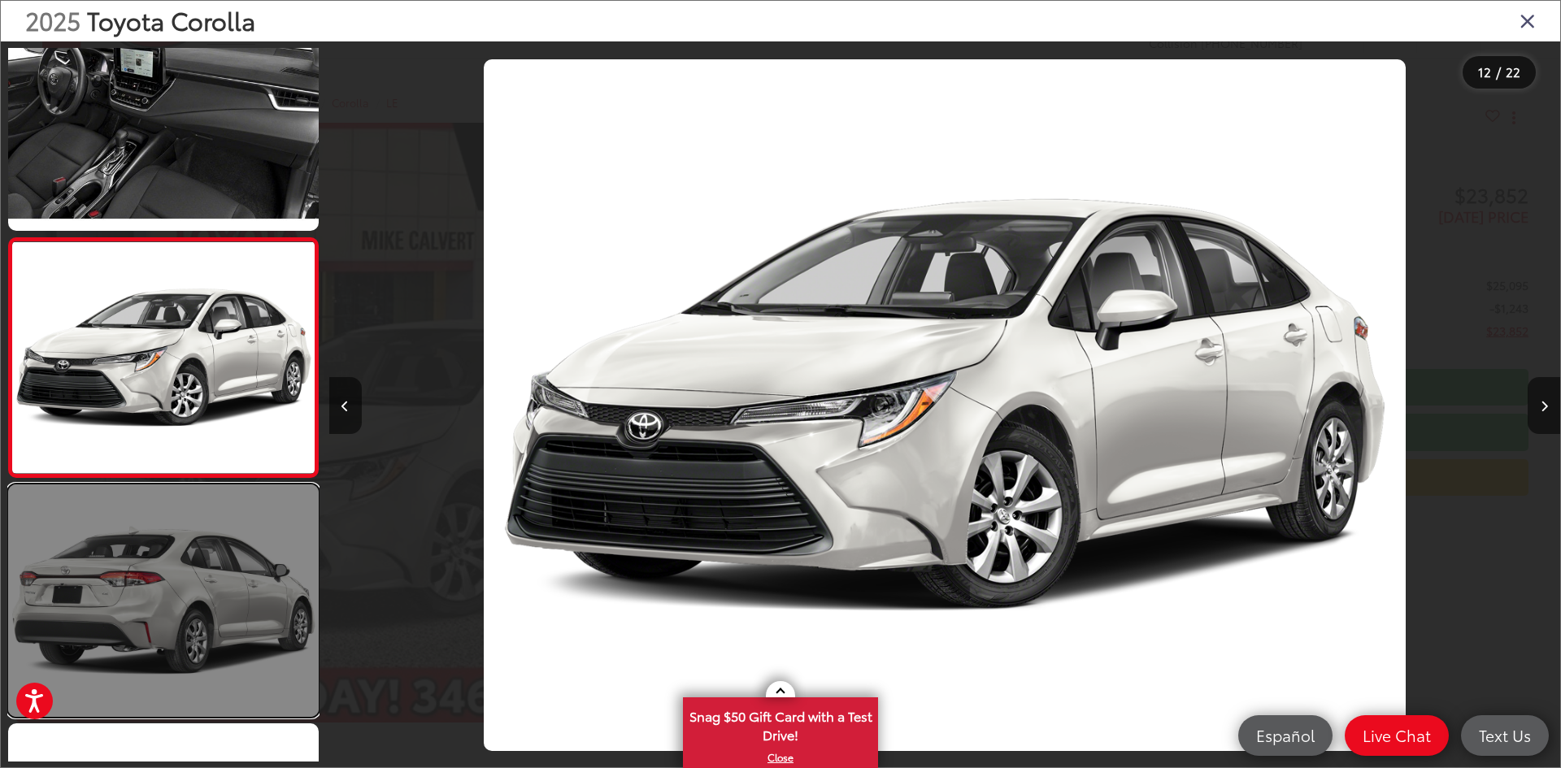
click at [246, 589] on link at bounding box center [163, 601] width 311 height 233
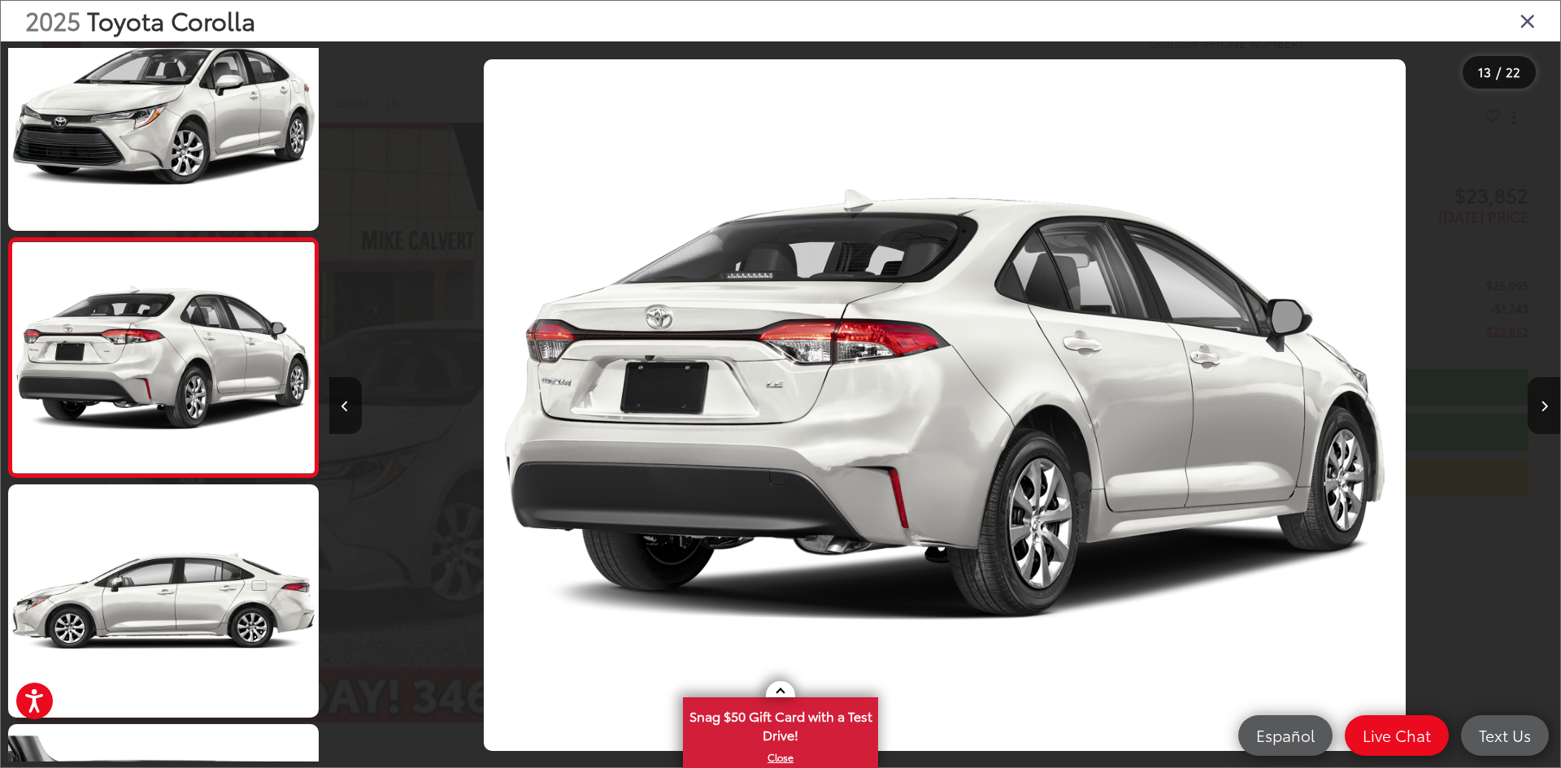
click at [1525, 26] on icon "Close gallery" at bounding box center [1528, 20] width 16 height 21
